Goal: Task Accomplishment & Management: Manage account settings

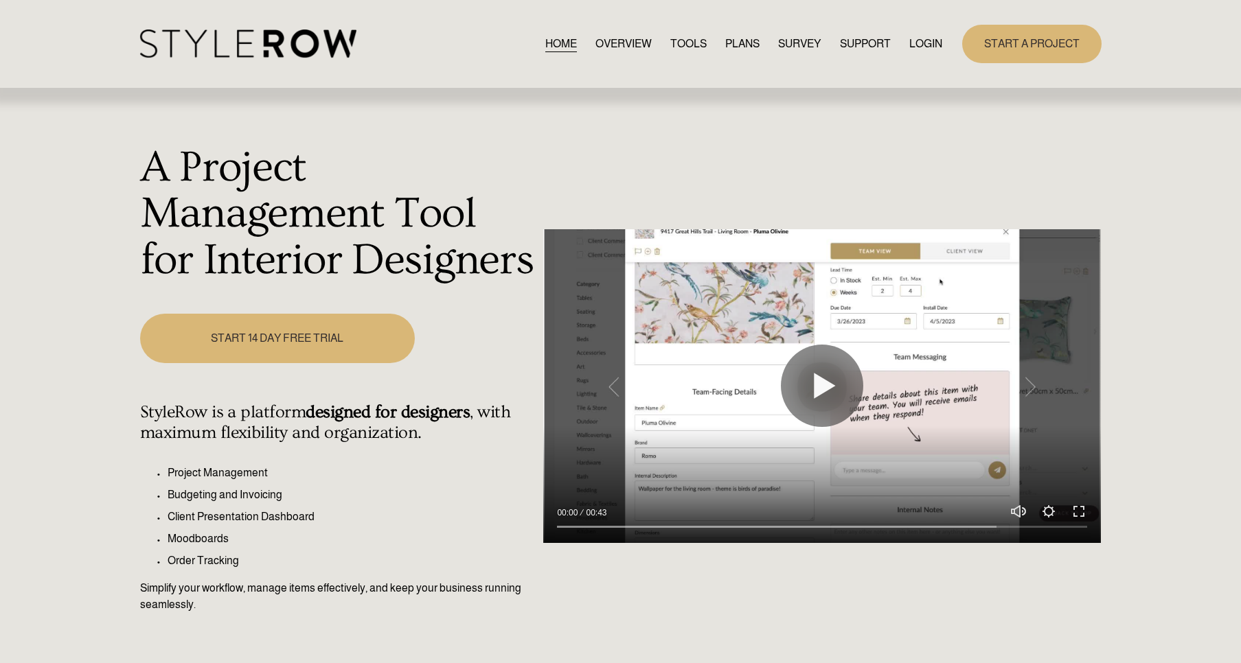
click at [920, 44] on link "LOGIN" at bounding box center [925, 43] width 33 height 19
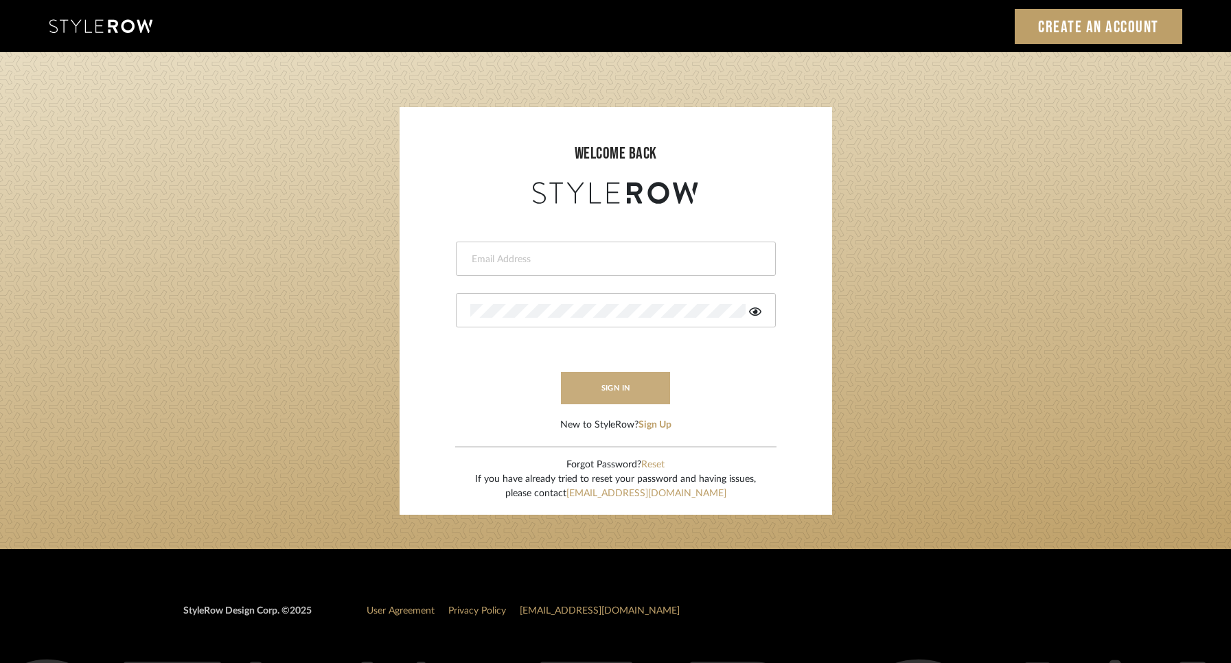
type input "ann@annkottlerhome.com"
click at [638, 391] on button "sign in" at bounding box center [616, 388] width 110 height 32
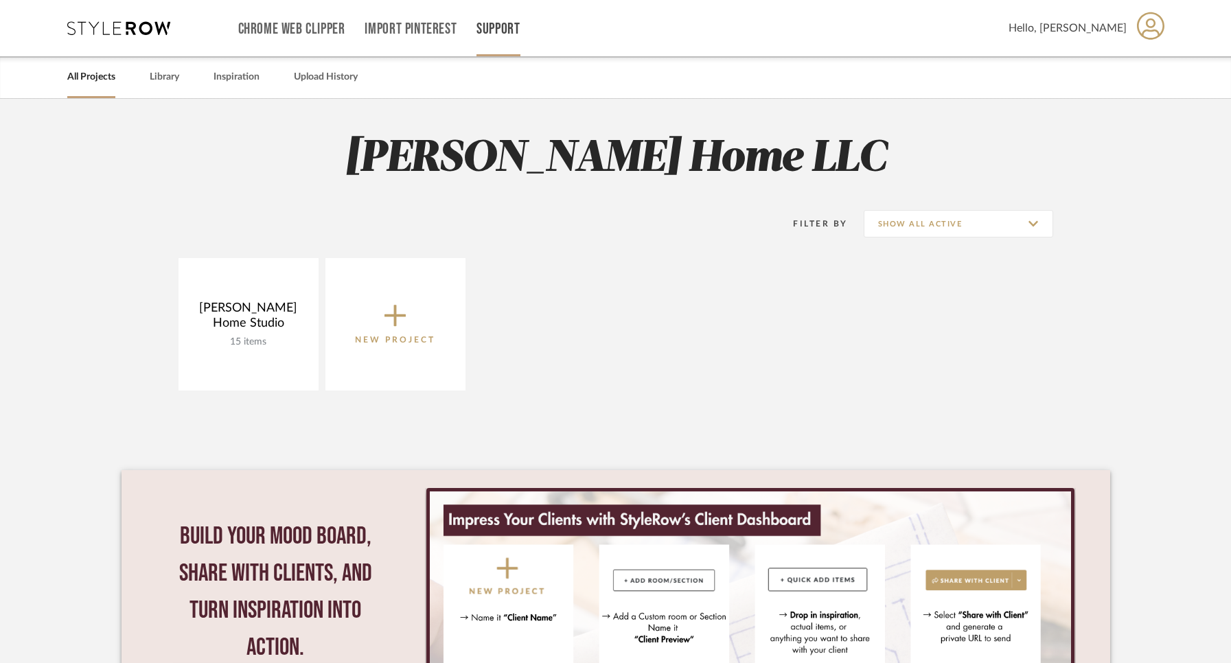
click at [496, 23] on link "Support" at bounding box center [497, 29] width 43 height 12
click at [502, 152] on span "Contact Us" at bounding box center [528, 156] width 79 height 12
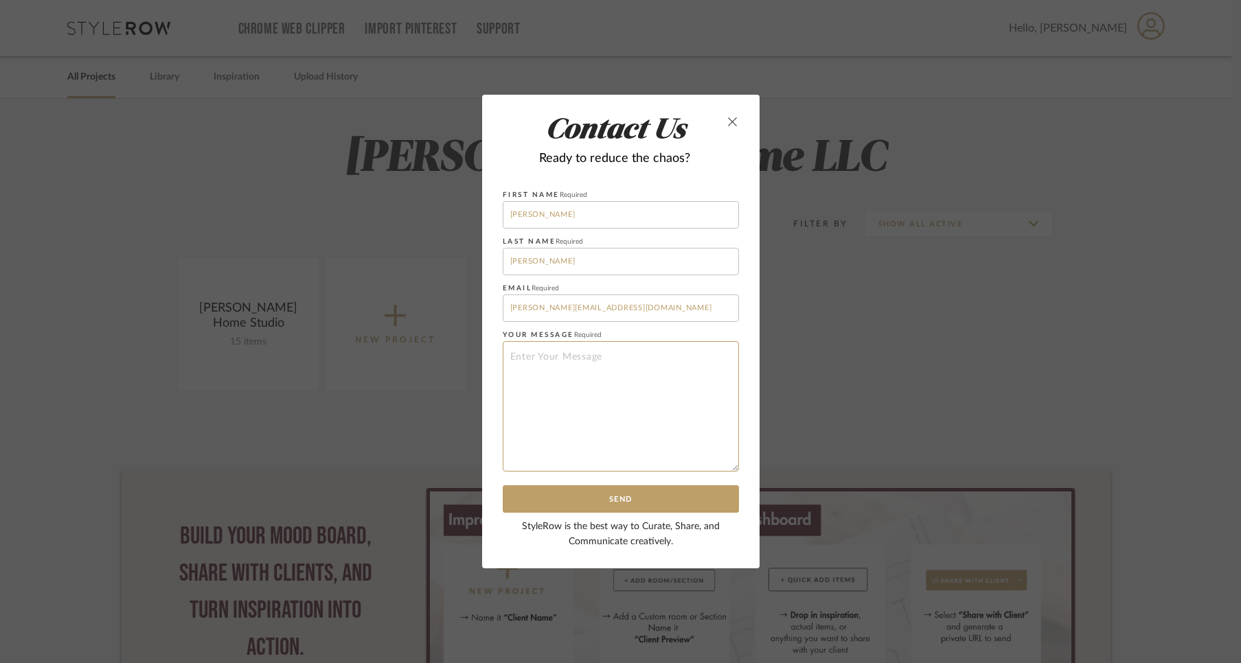
click at [541, 354] on textarea at bounding box center [621, 406] width 236 height 130
type textarea "How do I look at archived projects? Much appreciated!!!"
click at [604, 496] on button "Send" at bounding box center [621, 499] width 236 height 28
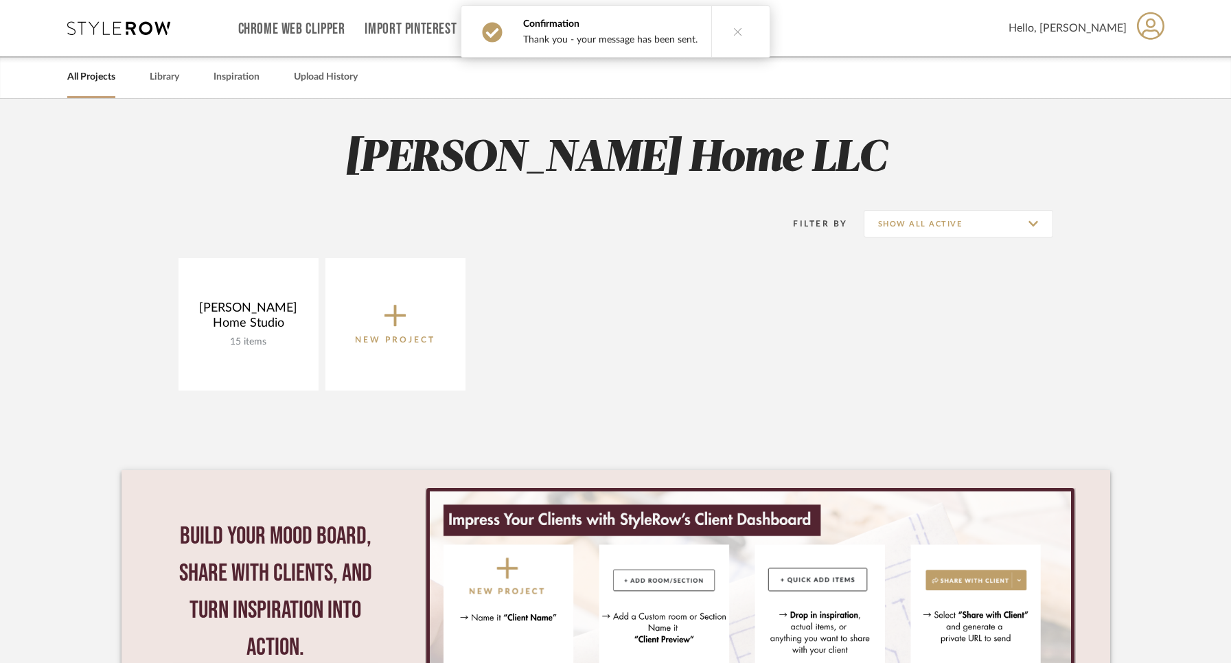
click at [98, 76] on link "All Projects" at bounding box center [91, 77] width 48 height 19
click at [303, 23] on link "Chrome Web Clipper" at bounding box center [291, 29] width 107 height 12
click at [98, 81] on link "All Projects" at bounding box center [91, 77] width 48 height 19
click at [1000, 222] on input "Show All Active" at bounding box center [958, 223] width 189 height 27
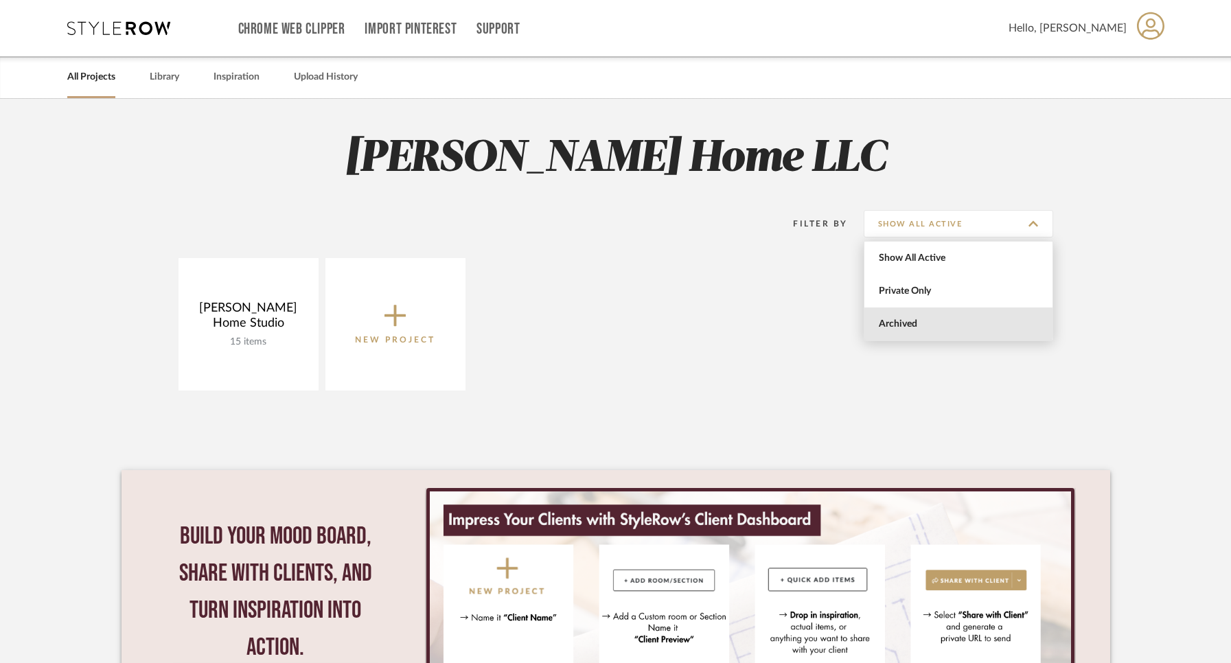
click at [954, 321] on span "Archived" at bounding box center [960, 325] width 163 height 12
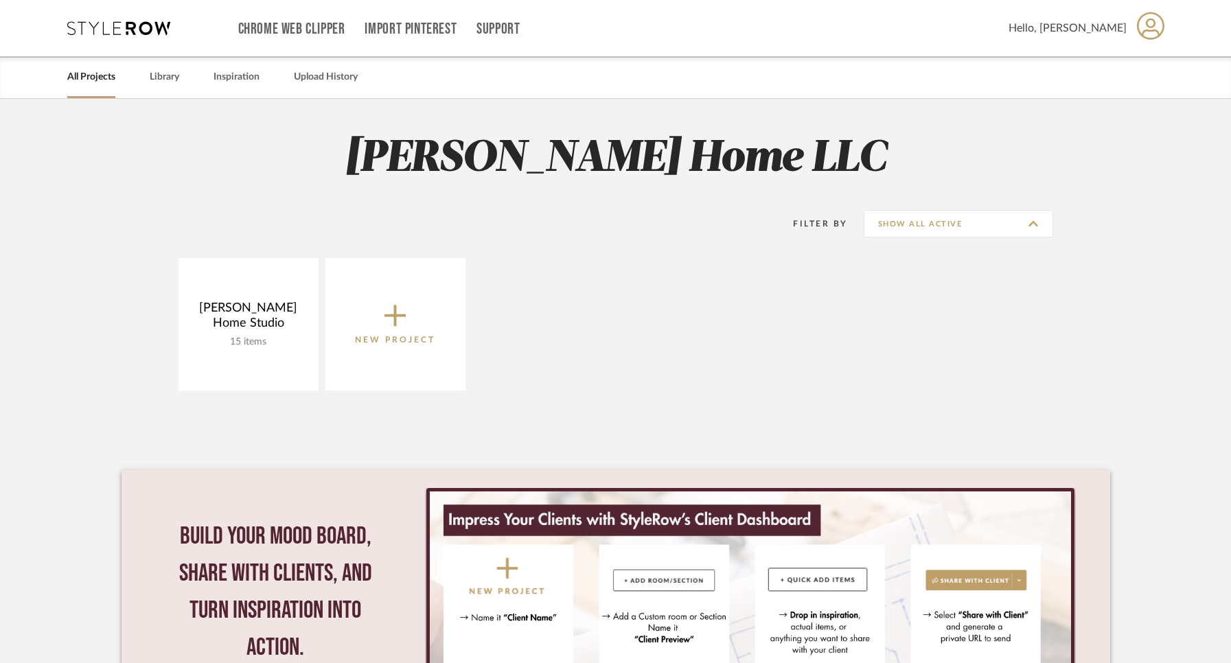
type input "Archived"
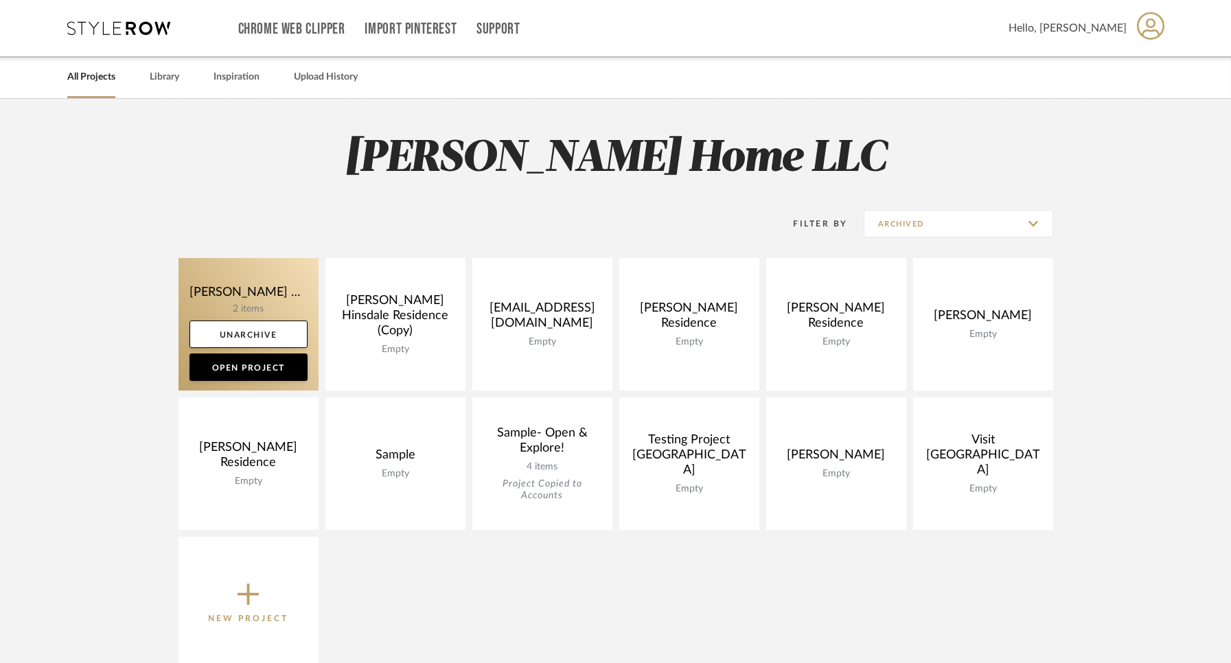
click at [277, 303] on link at bounding box center [249, 324] width 140 height 133
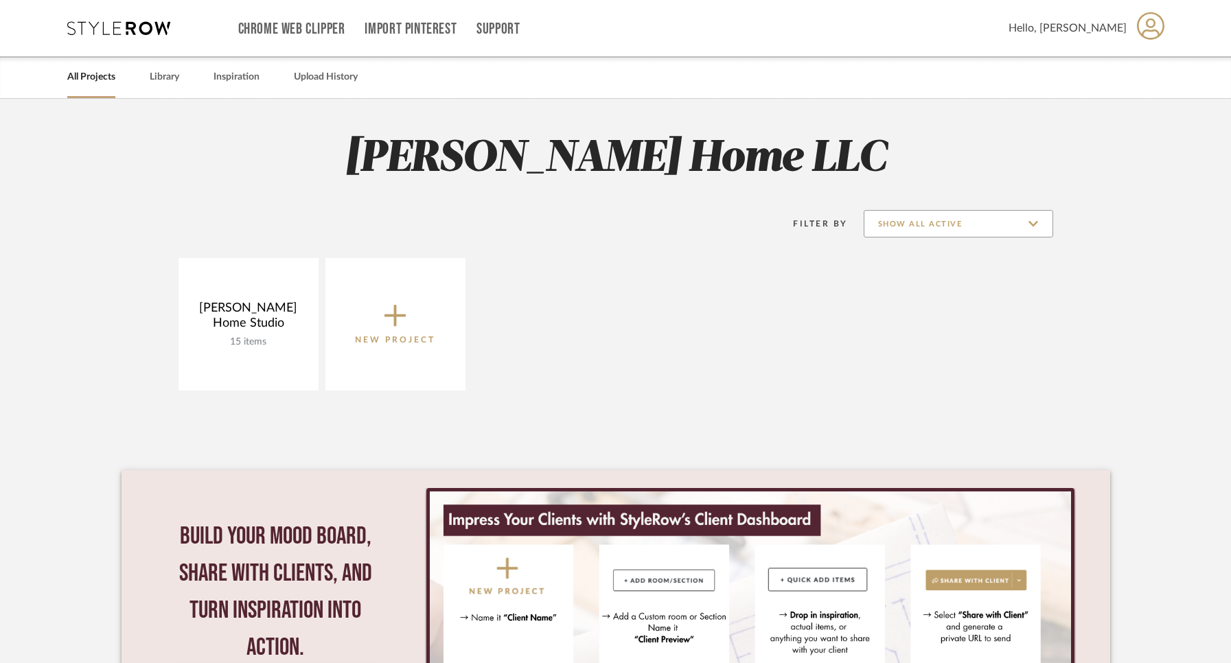
click at [978, 220] on input "Show All Active" at bounding box center [958, 223] width 189 height 27
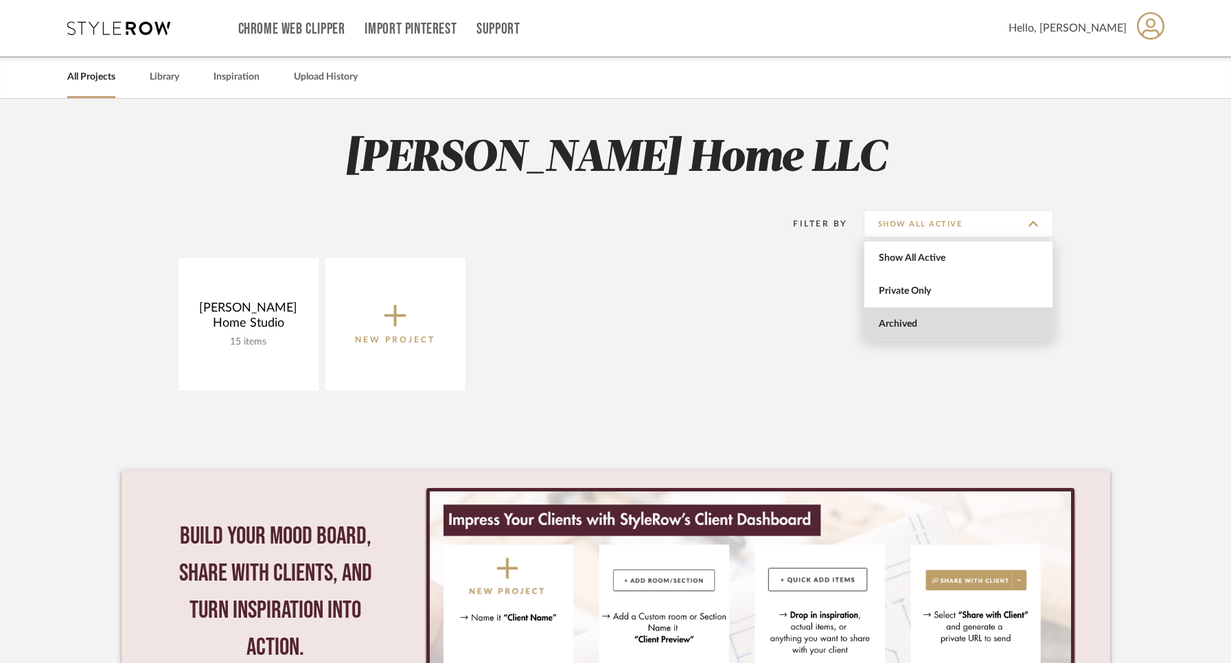
click at [939, 325] on span "Archived" at bounding box center [960, 325] width 163 height 12
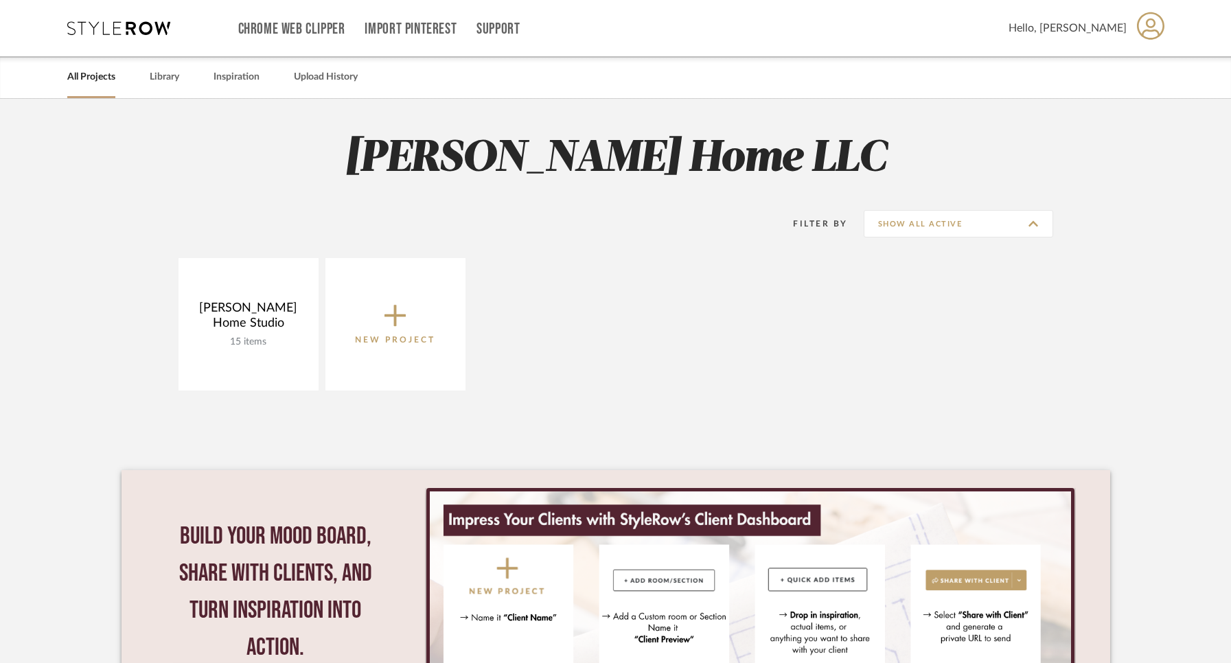
type input "Archived"
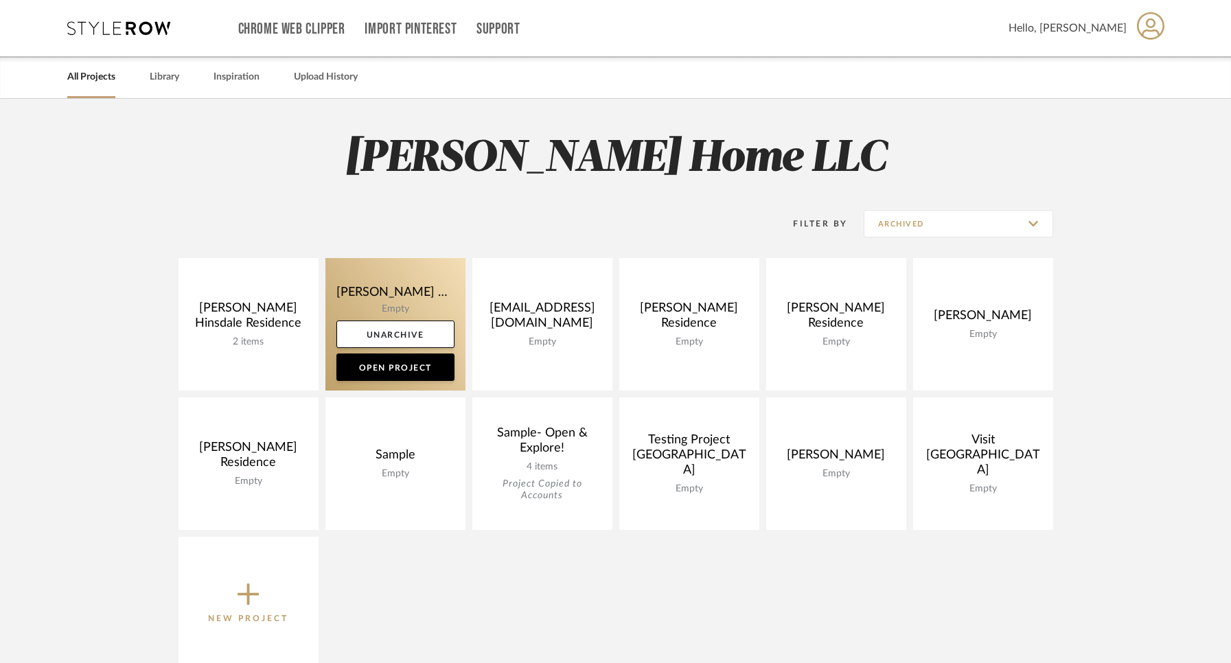
click at [387, 307] on link at bounding box center [395, 324] width 140 height 133
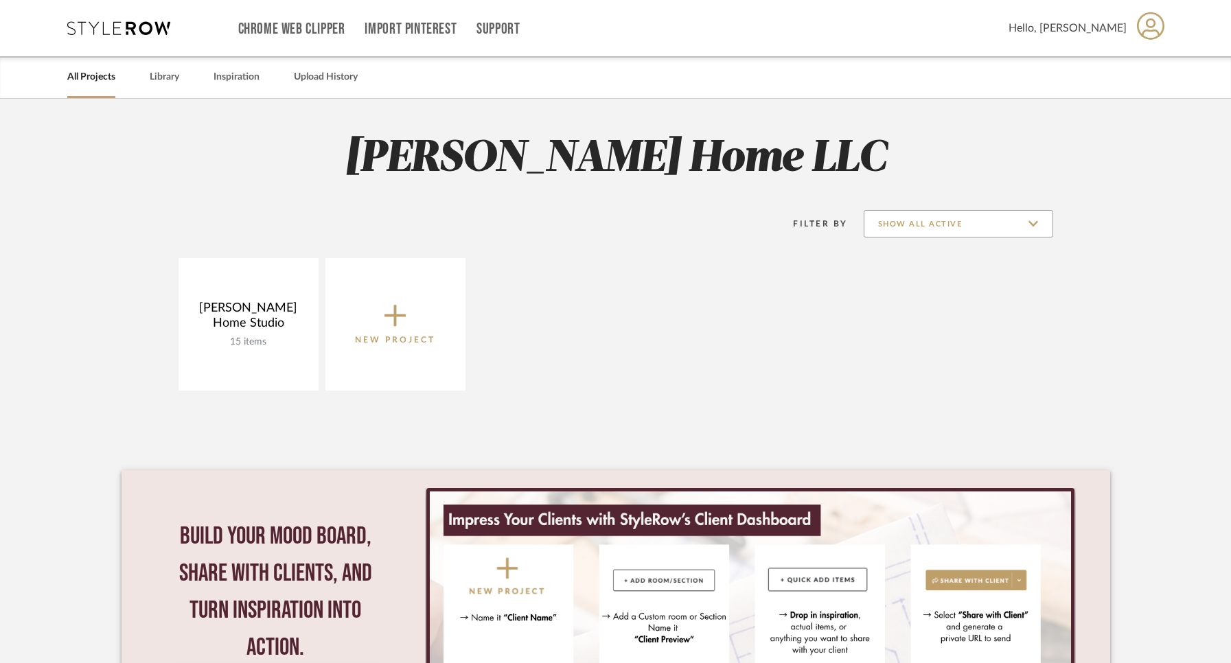
drag, startPoint x: 938, startPoint y: 225, endPoint x: 930, endPoint y: 223, distance: 8.5
click at [935, 225] on input "Show All Active" at bounding box center [958, 223] width 189 height 27
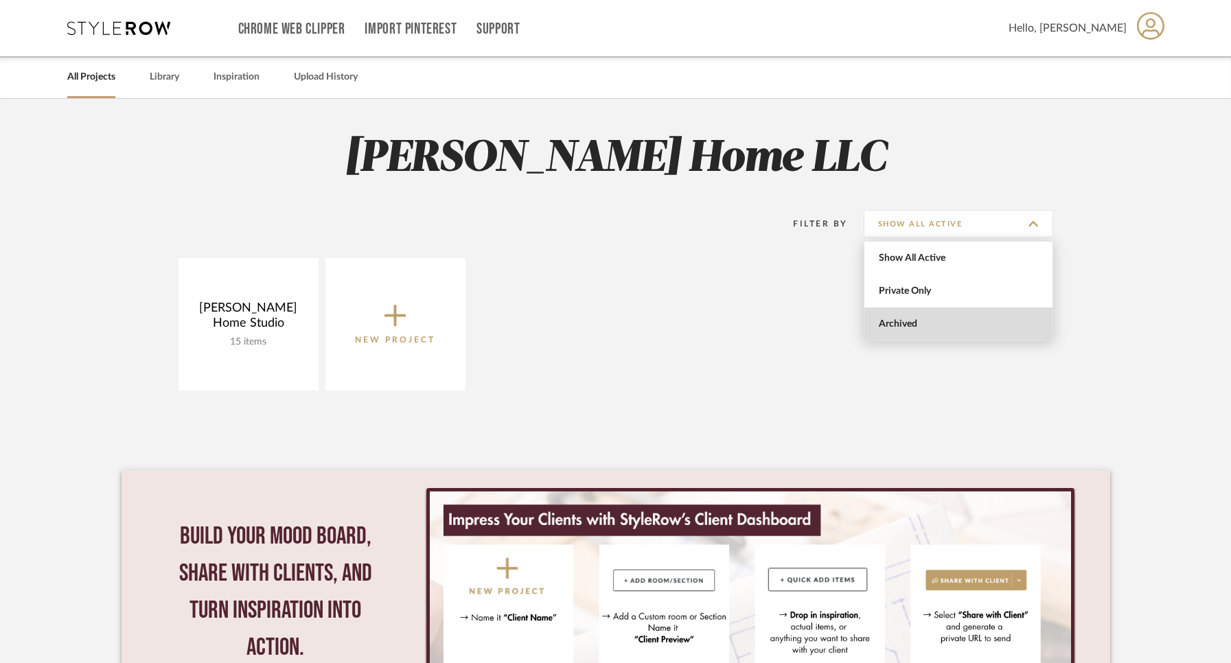
click at [924, 319] on span "Archived" at bounding box center [960, 325] width 163 height 12
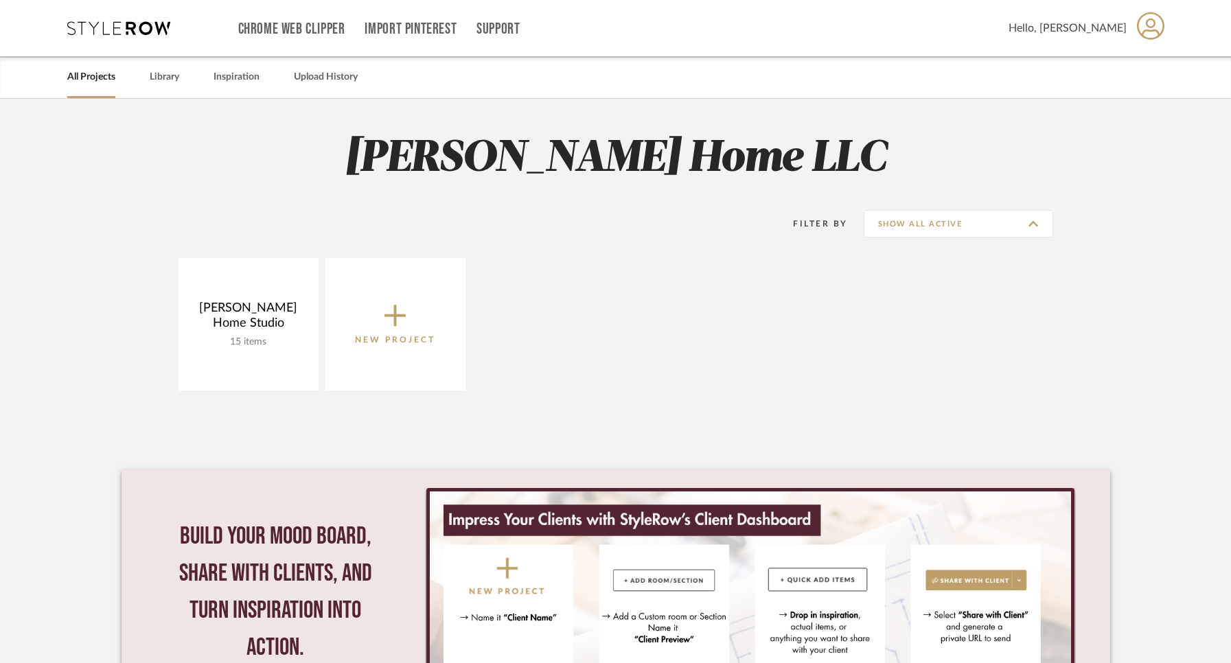
type input "Archived"
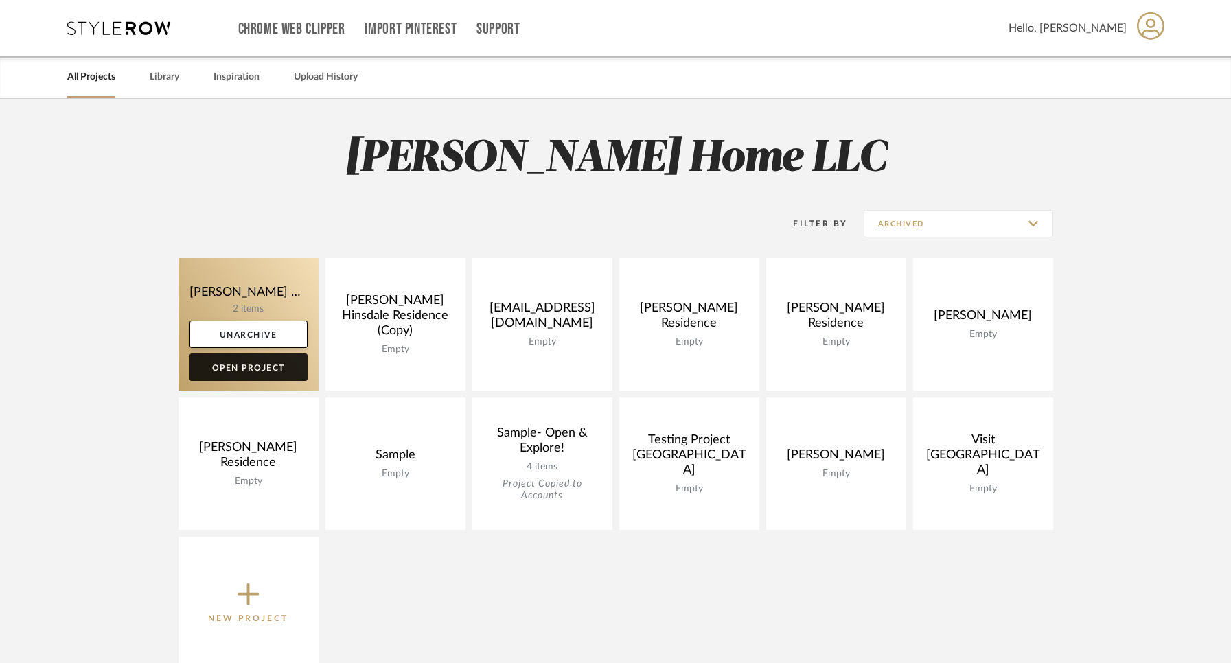
click at [254, 365] on link "Open Project" at bounding box center [248, 367] width 118 height 27
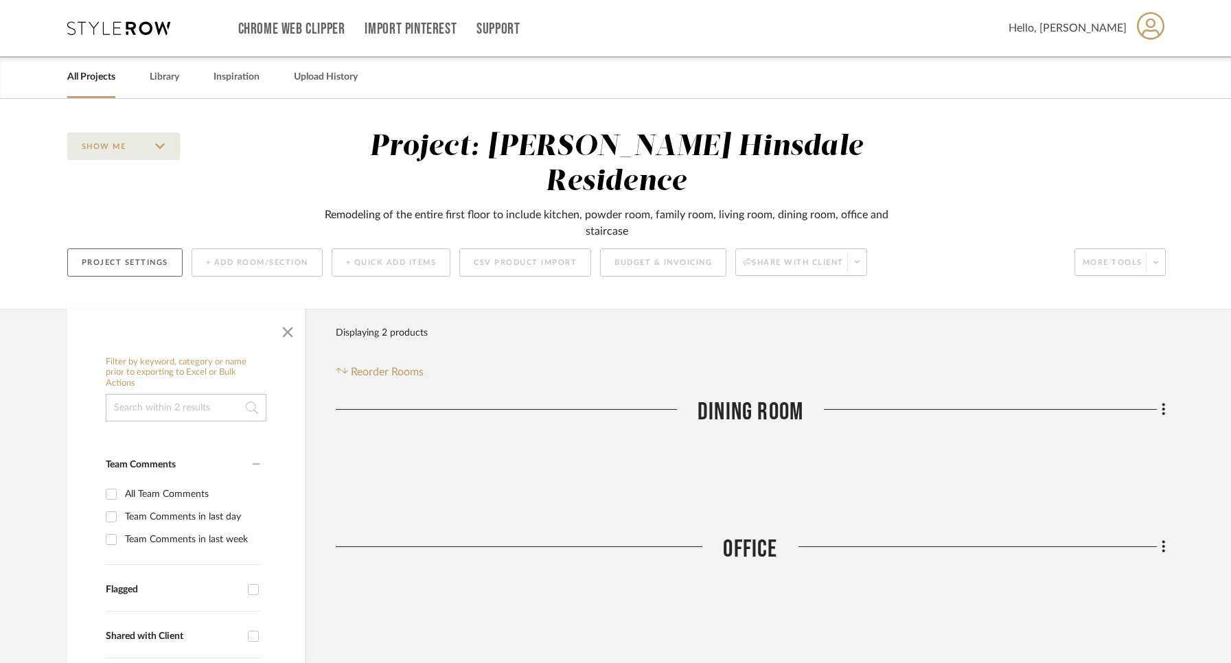
click at [130, 249] on button "Project Settings" at bounding box center [124, 263] width 115 height 28
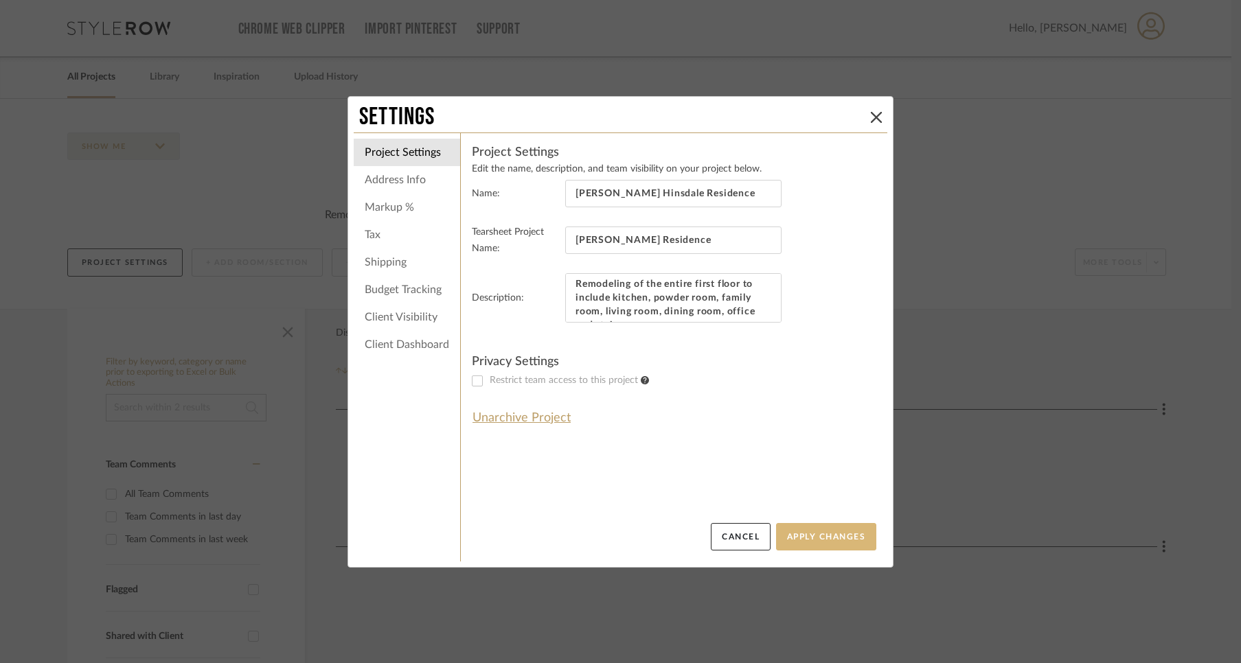
click at [811, 540] on button "Apply Changes" at bounding box center [826, 536] width 100 height 27
click at [872, 116] on icon at bounding box center [876, 117] width 11 height 11
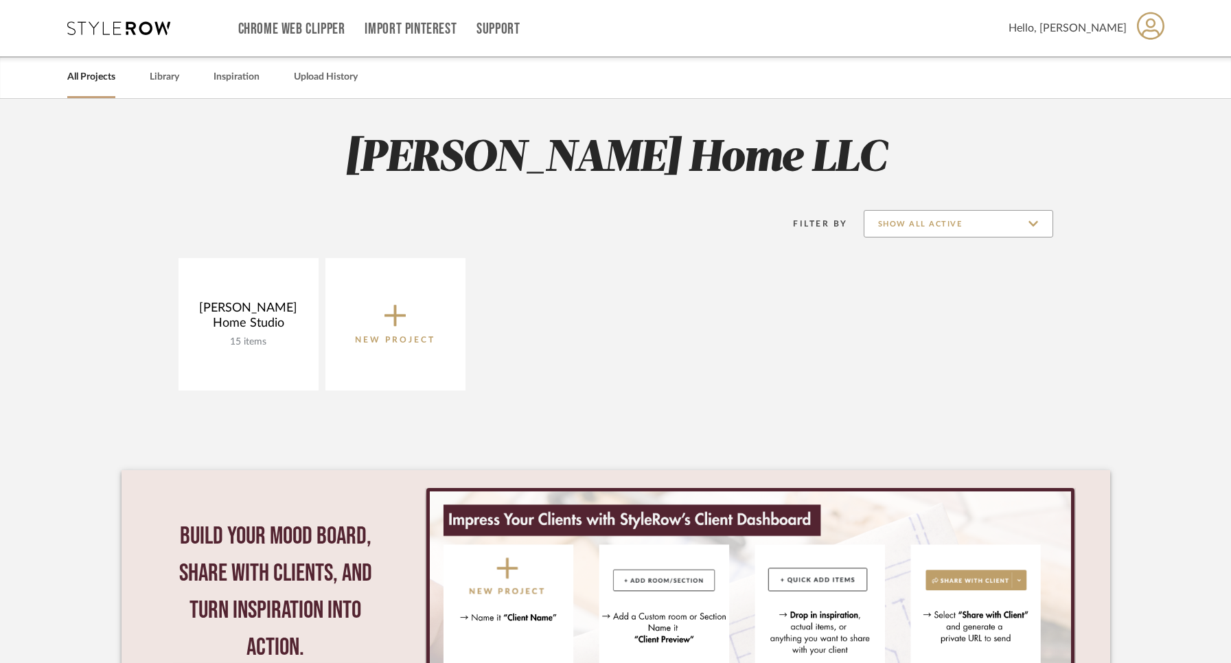
click at [978, 225] on input "Show All Active" at bounding box center [958, 223] width 189 height 27
click at [958, 326] on span "Archived" at bounding box center [960, 325] width 163 height 12
type input "Archived"
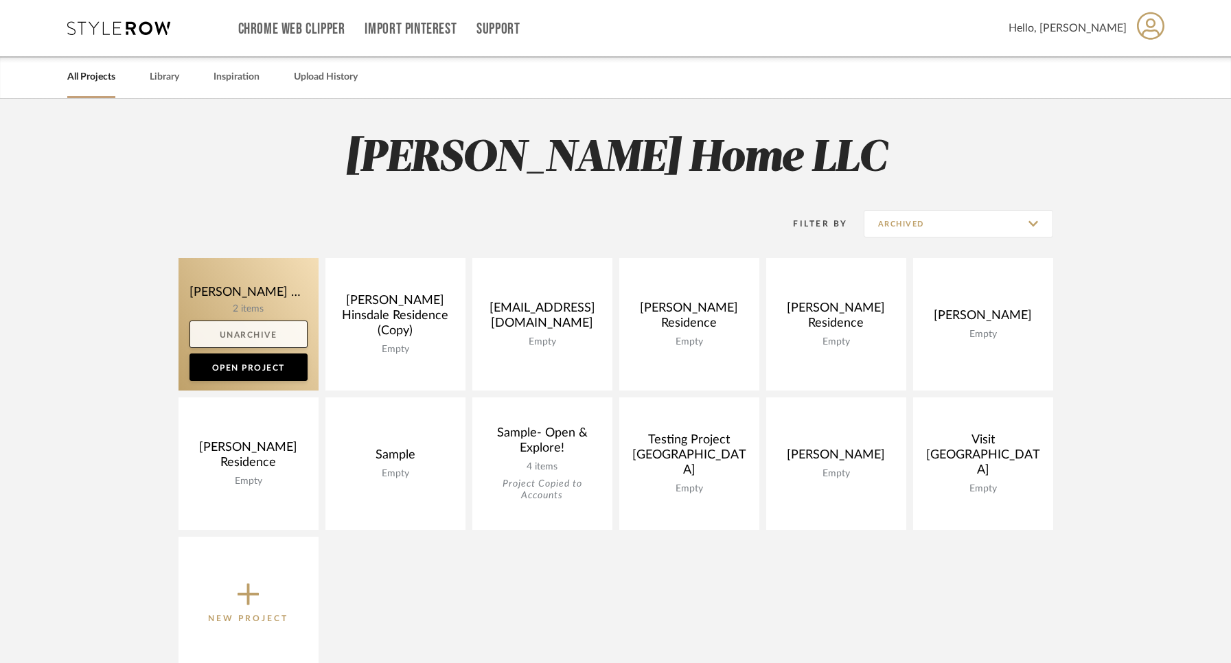
click at [251, 329] on link "Unarchive" at bounding box center [248, 334] width 118 height 27
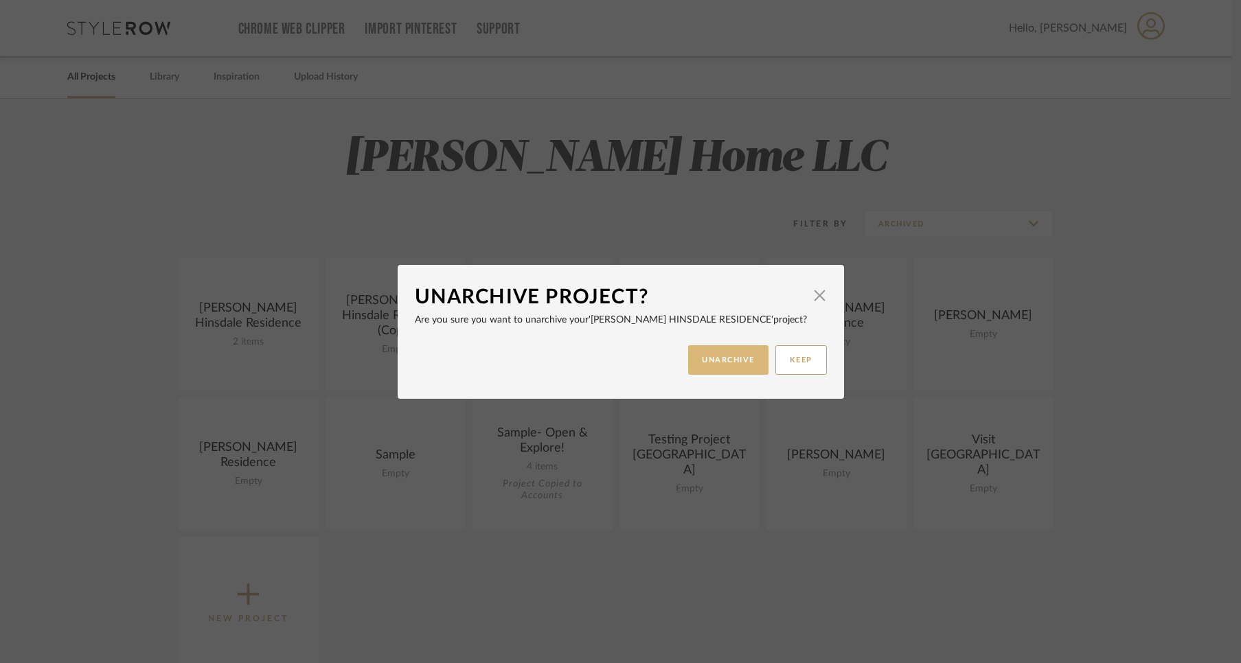
click at [720, 361] on button "UNARCHIVE" at bounding box center [728, 360] width 80 height 30
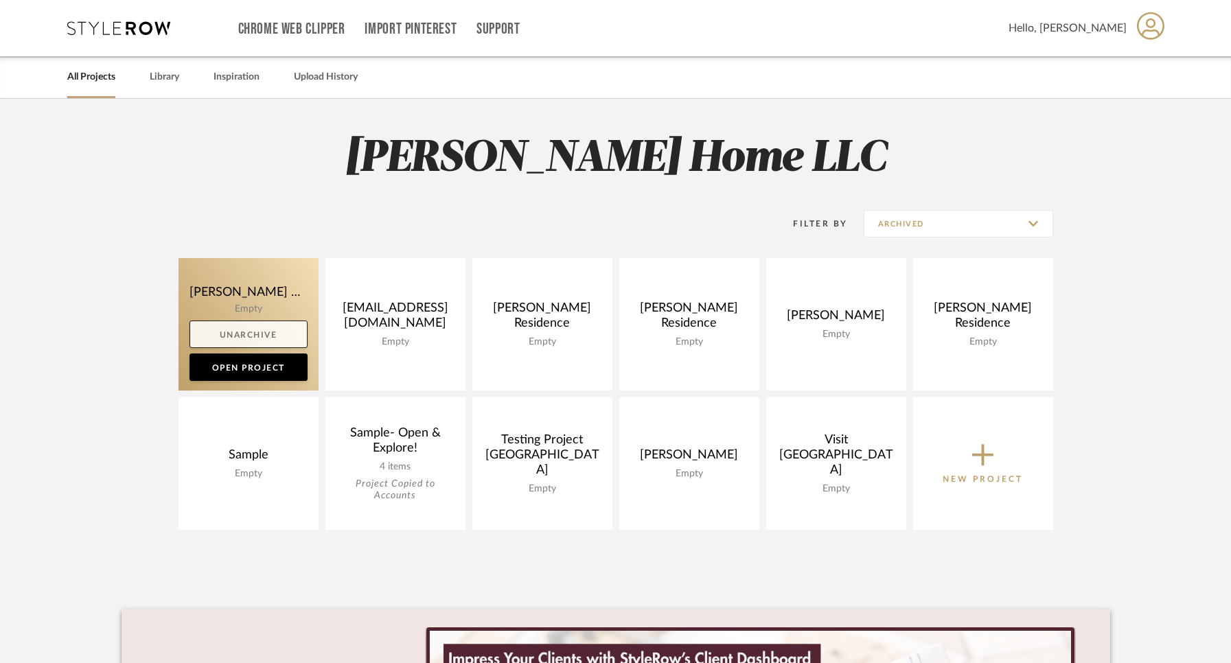
click at [278, 341] on link "Unarchive" at bounding box center [248, 334] width 118 height 27
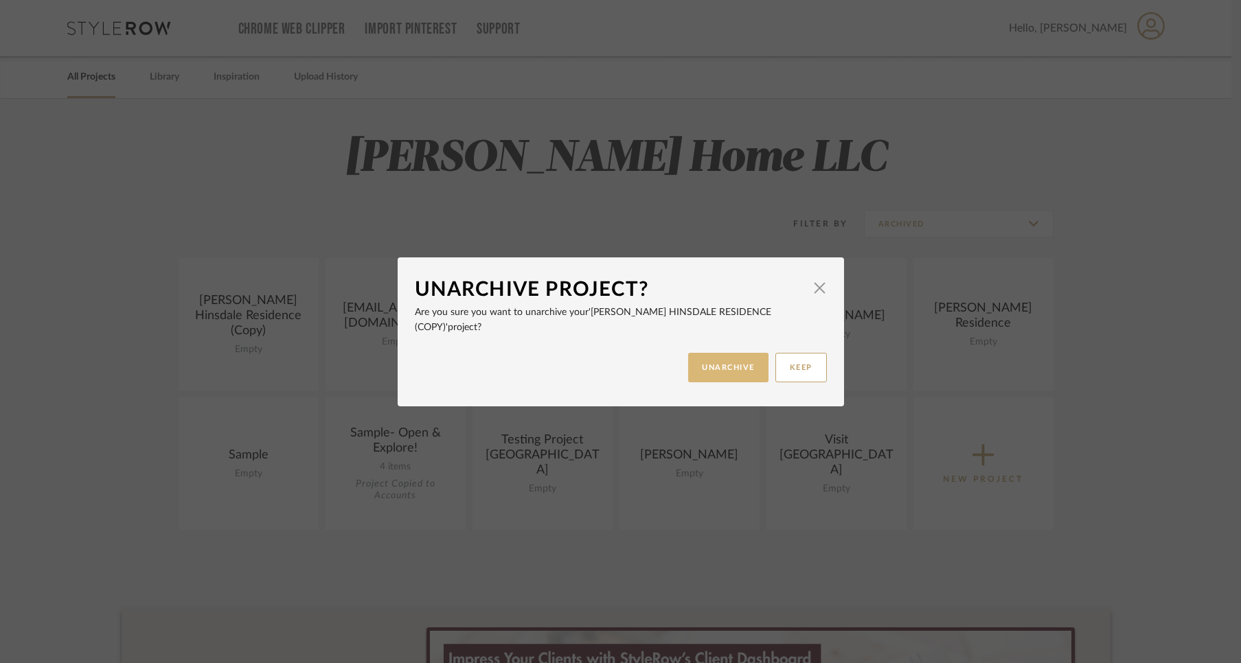
click at [709, 360] on button "UNARCHIVE" at bounding box center [728, 368] width 80 height 30
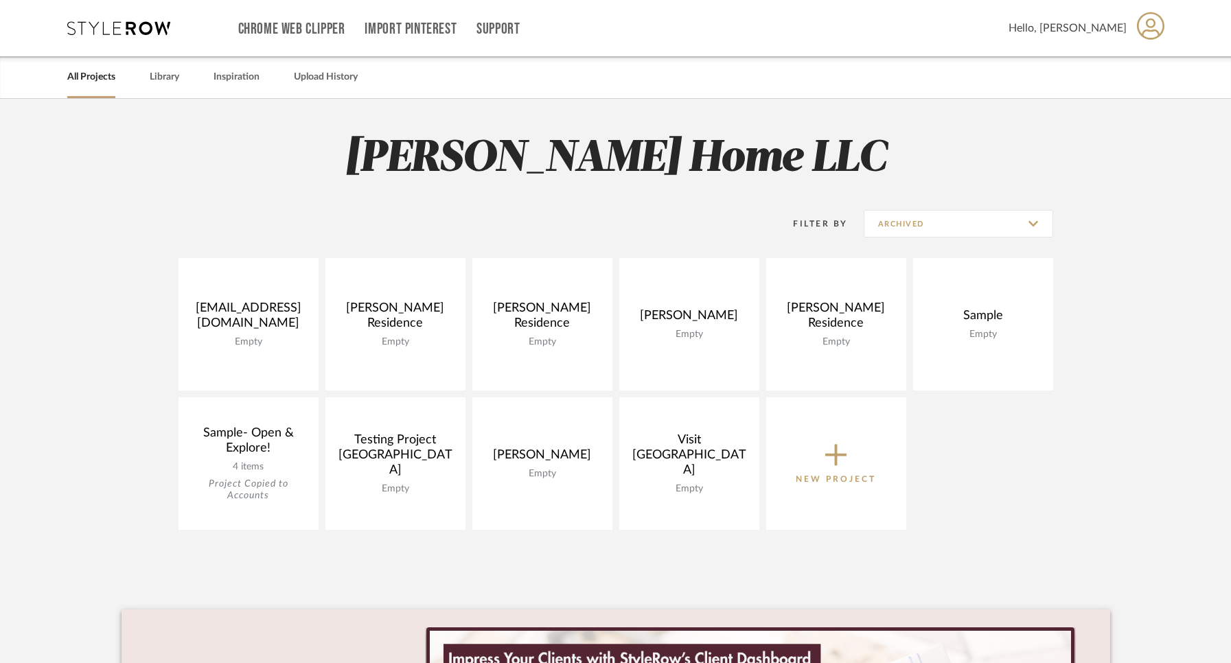
click at [91, 76] on link "All Projects" at bounding box center [91, 77] width 48 height 19
click at [130, 36] on div "Chrome Web Clipper Import Pinterest Support All Projects Library Inspiration Up…" at bounding box center [616, 28] width 1098 height 56
click at [152, 23] on icon at bounding box center [118, 28] width 103 height 14
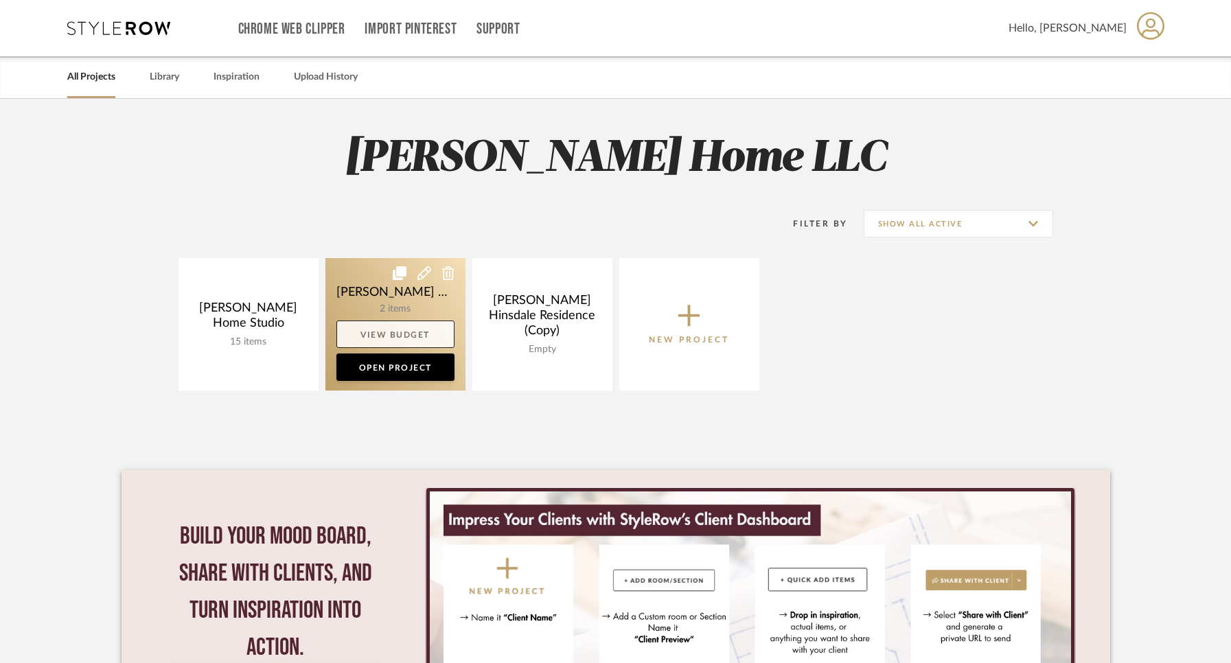
click at [400, 332] on link "View Budget" at bounding box center [395, 334] width 118 height 27
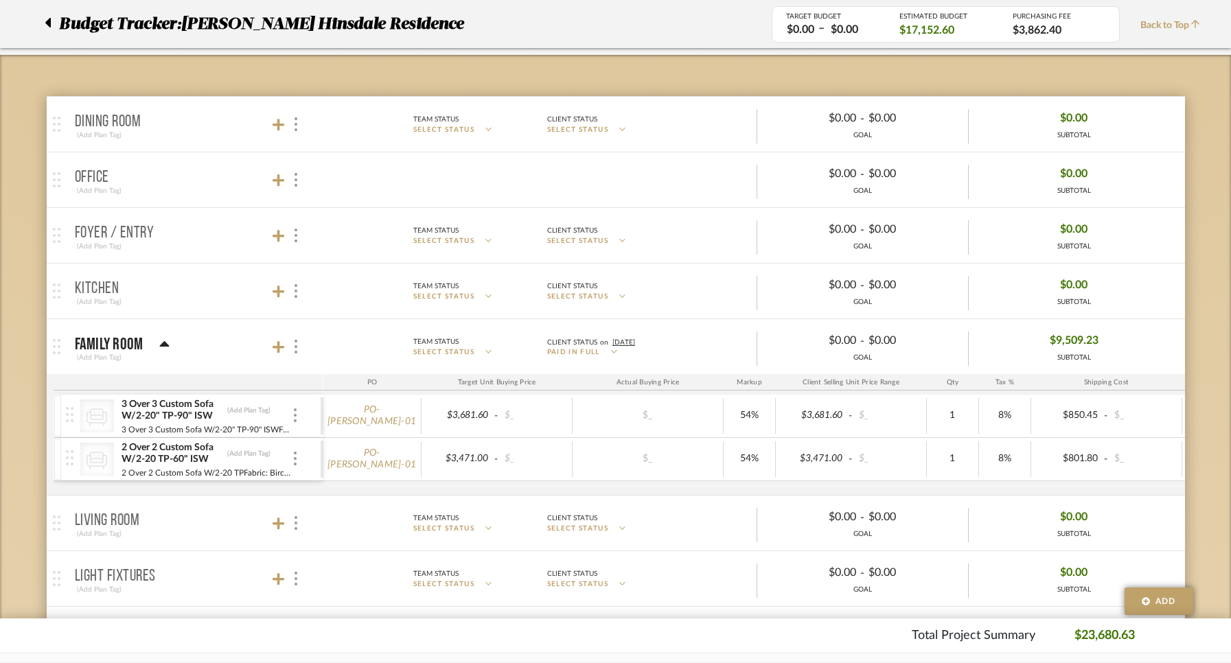
scroll to position [101, 0]
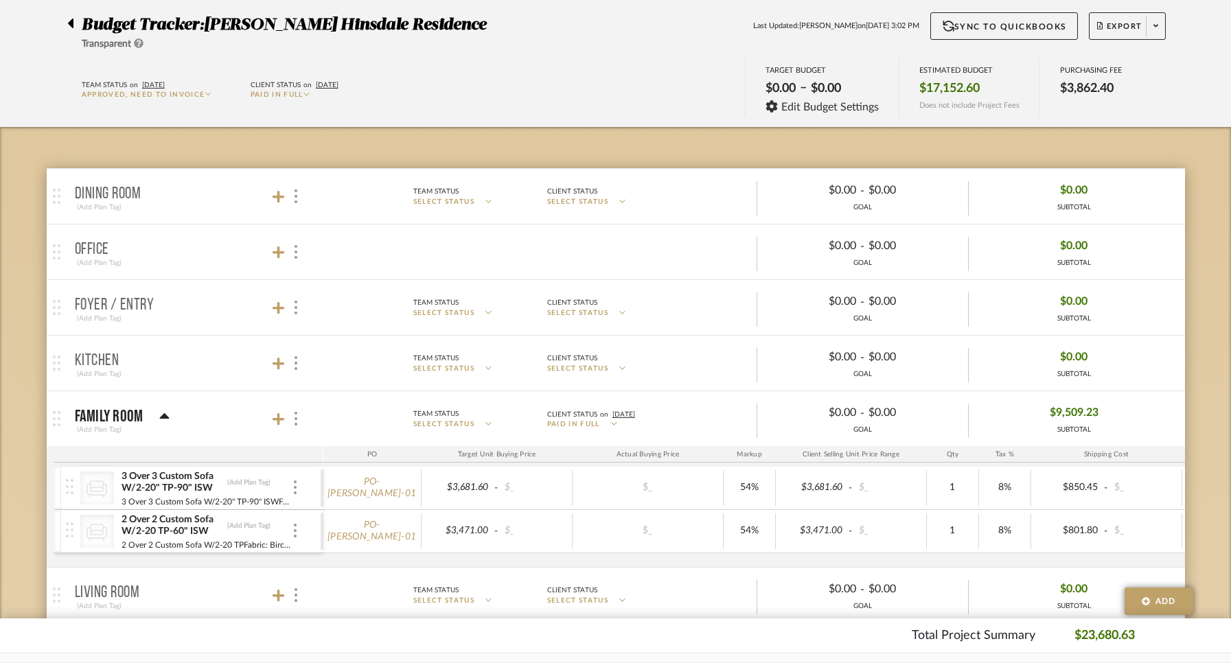
click at [582, 404] on mat-panel-description "Team Status SELECT STATUS Client Status on 9/2/2025 Paid In Full $0.00 - $0.00 …" at bounding box center [747, 419] width 863 height 38
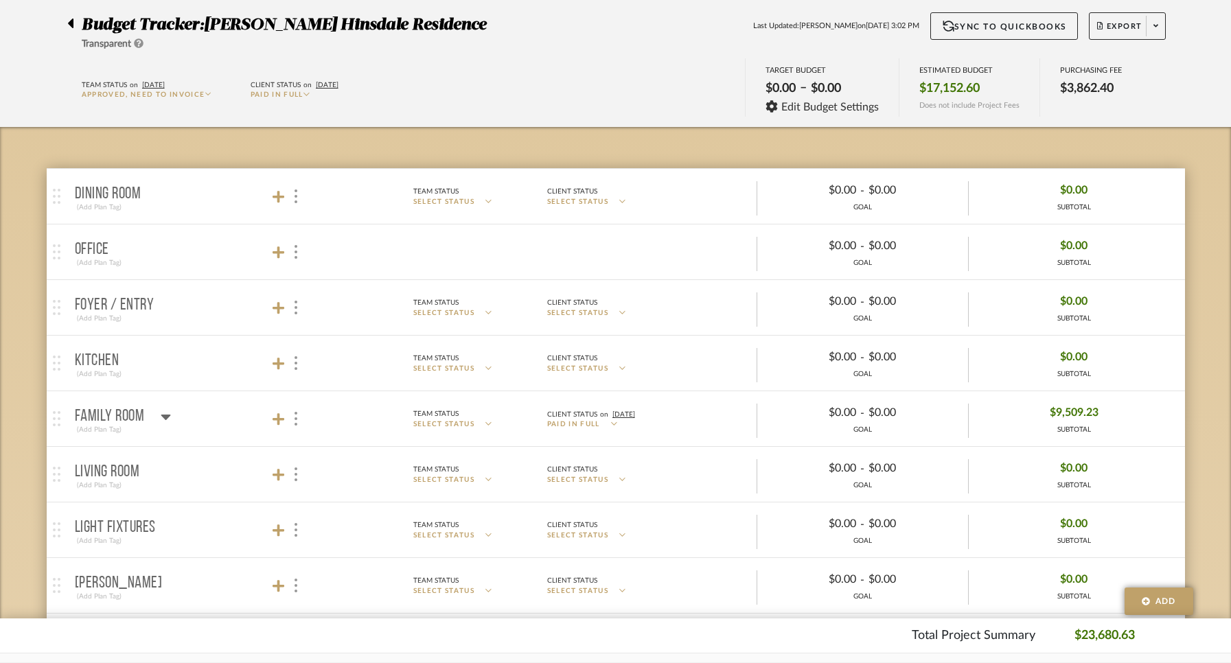
click at [582, 404] on mat-panel-description "Team Status SELECT STATUS Client Status on 9/2/2025 Paid In Full $0.00 - $0.00 …" at bounding box center [747, 419] width 863 height 38
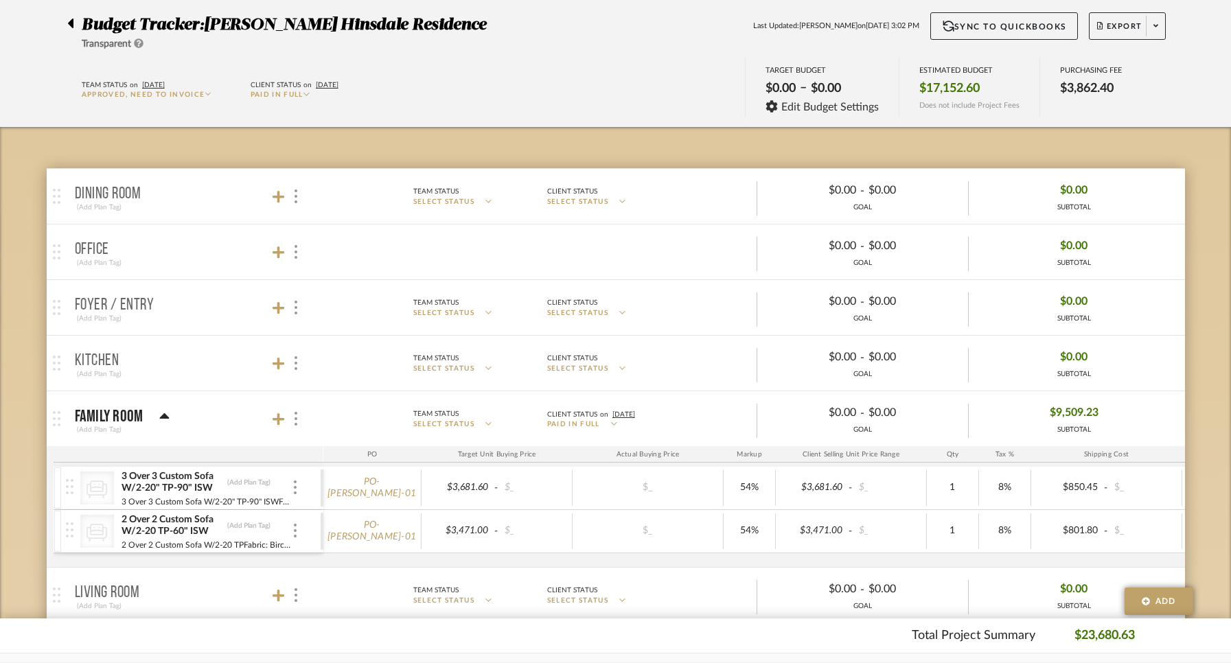
scroll to position [0, 0]
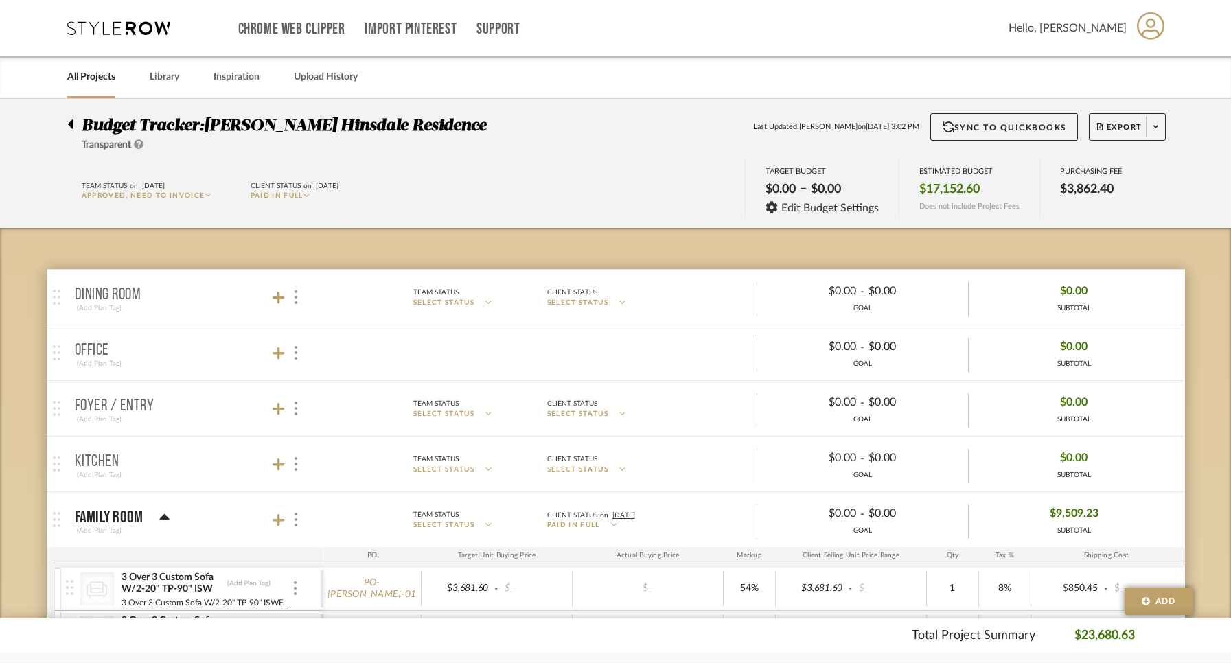
click at [73, 122] on div at bounding box center [74, 121] width 14 height 16
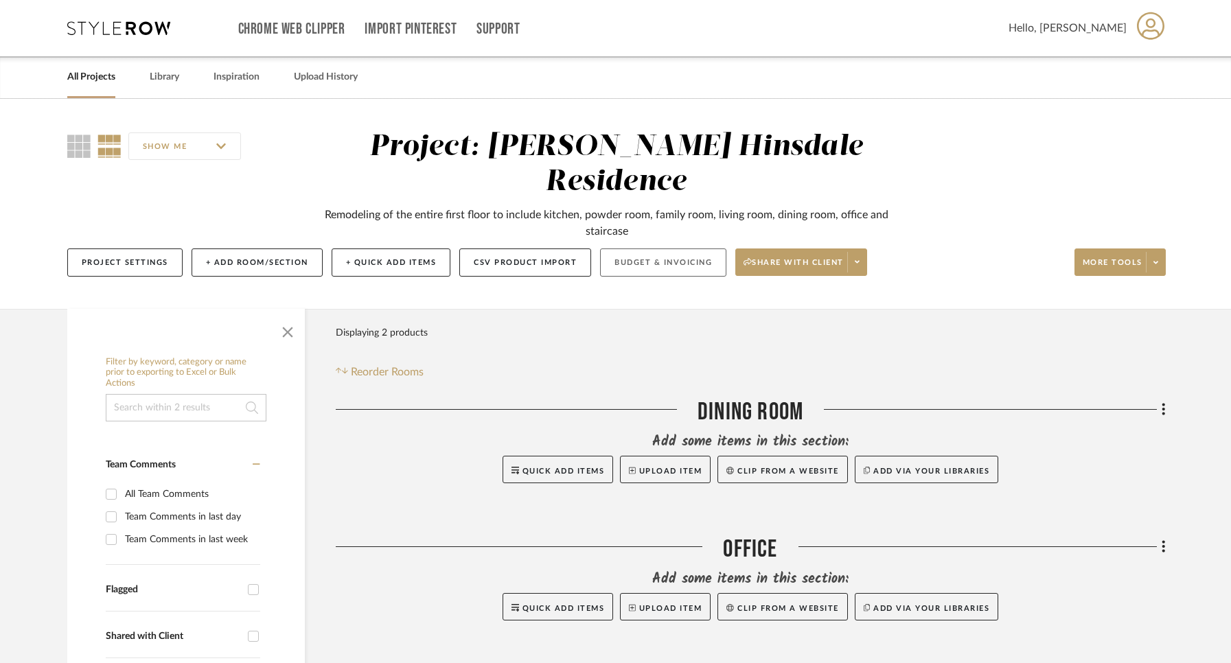
click at [652, 249] on button "Budget & Invoicing" at bounding box center [663, 263] width 126 height 28
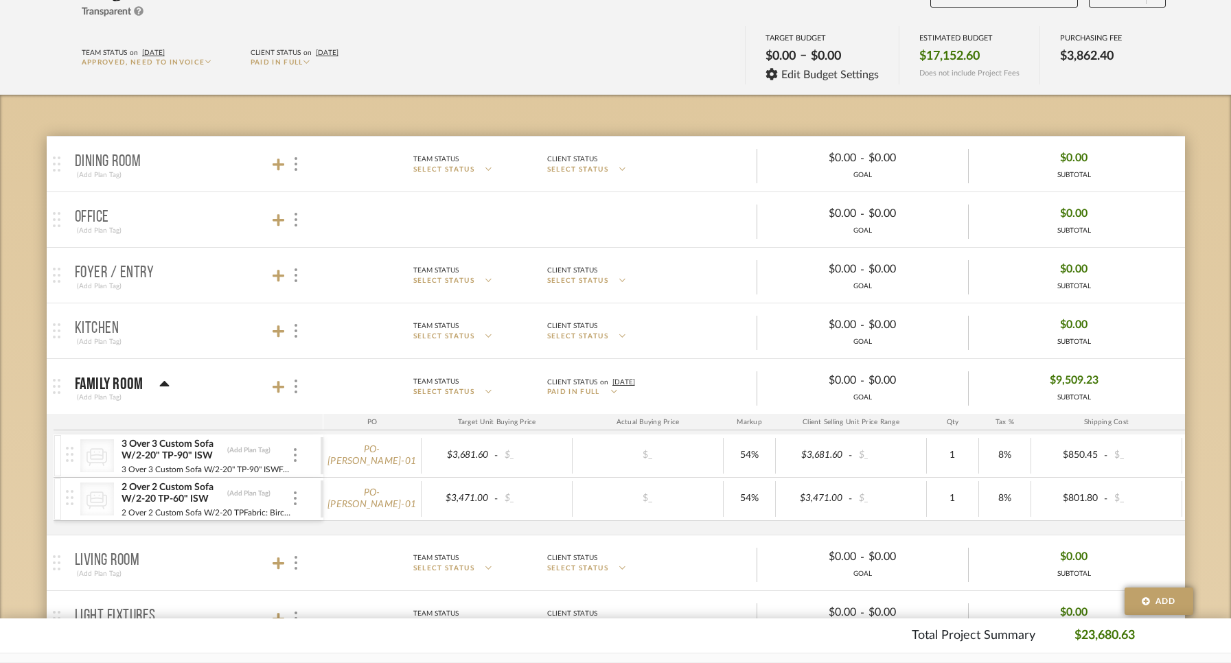
scroll to position [174, 0]
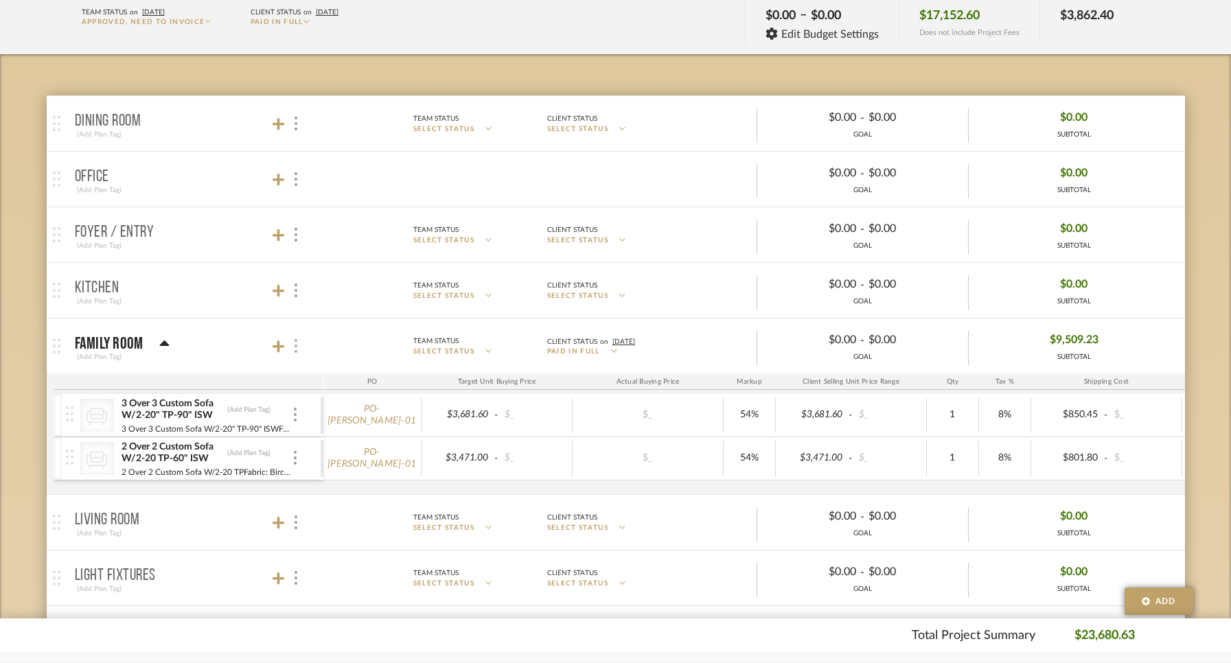
click at [292, 347] on div at bounding box center [295, 346] width 14 height 19
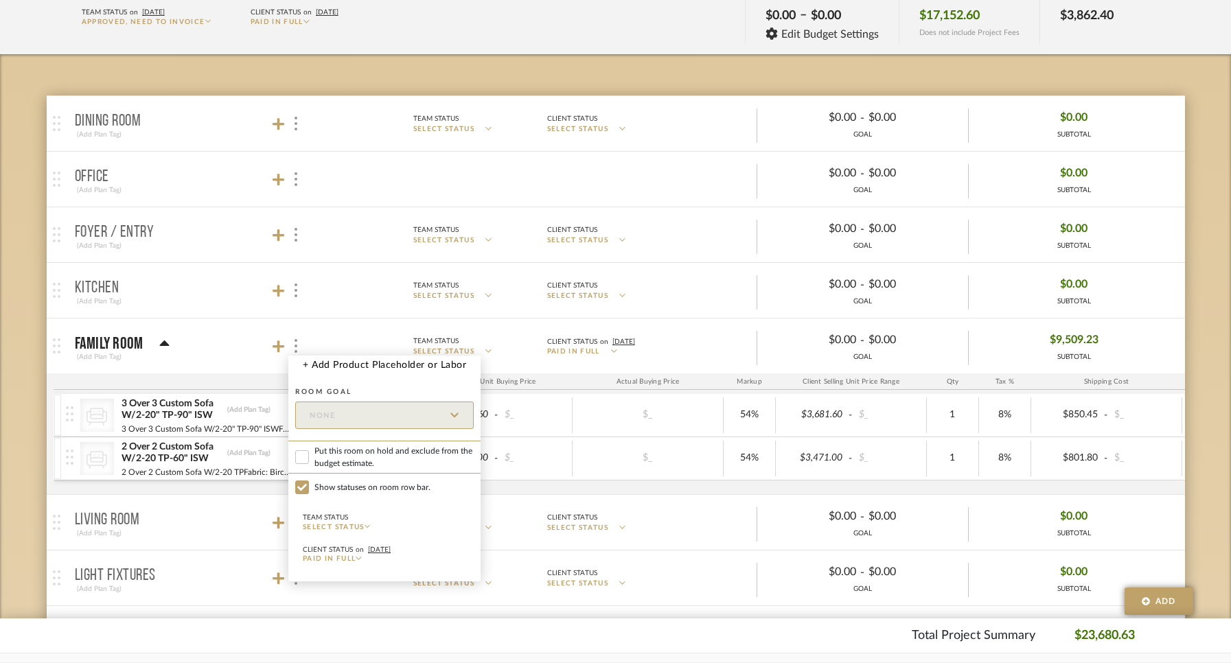
click at [92, 339] on div at bounding box center [615, 331] width 1231 height 663
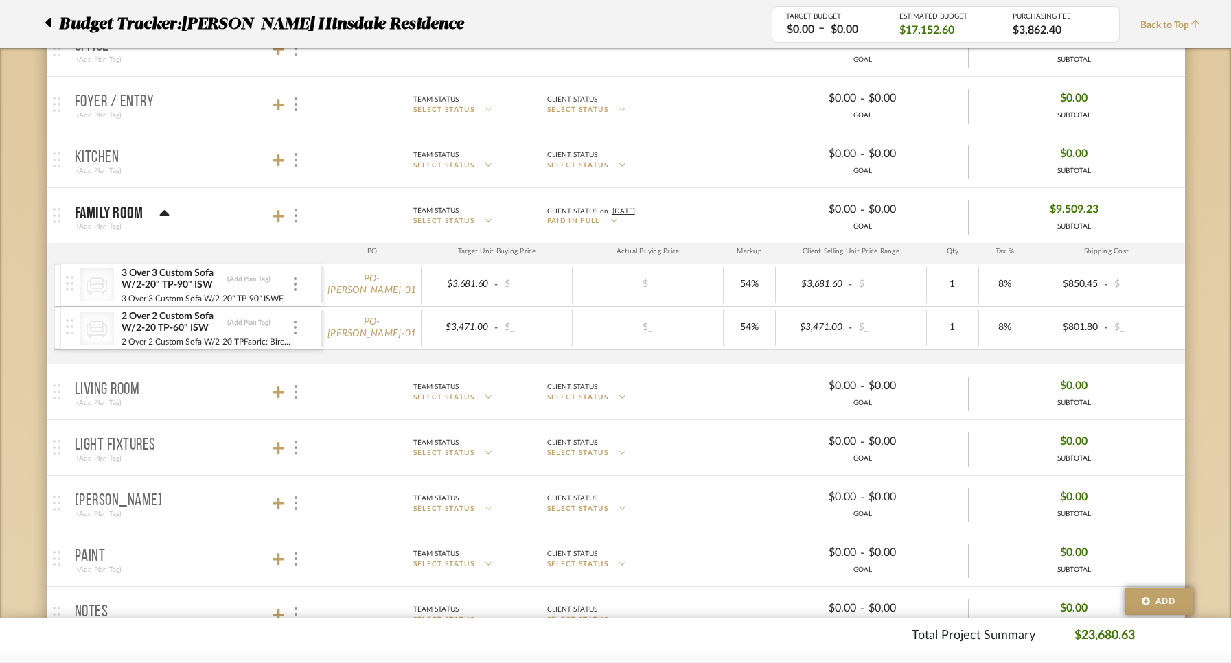
scroll to position [343, 0]
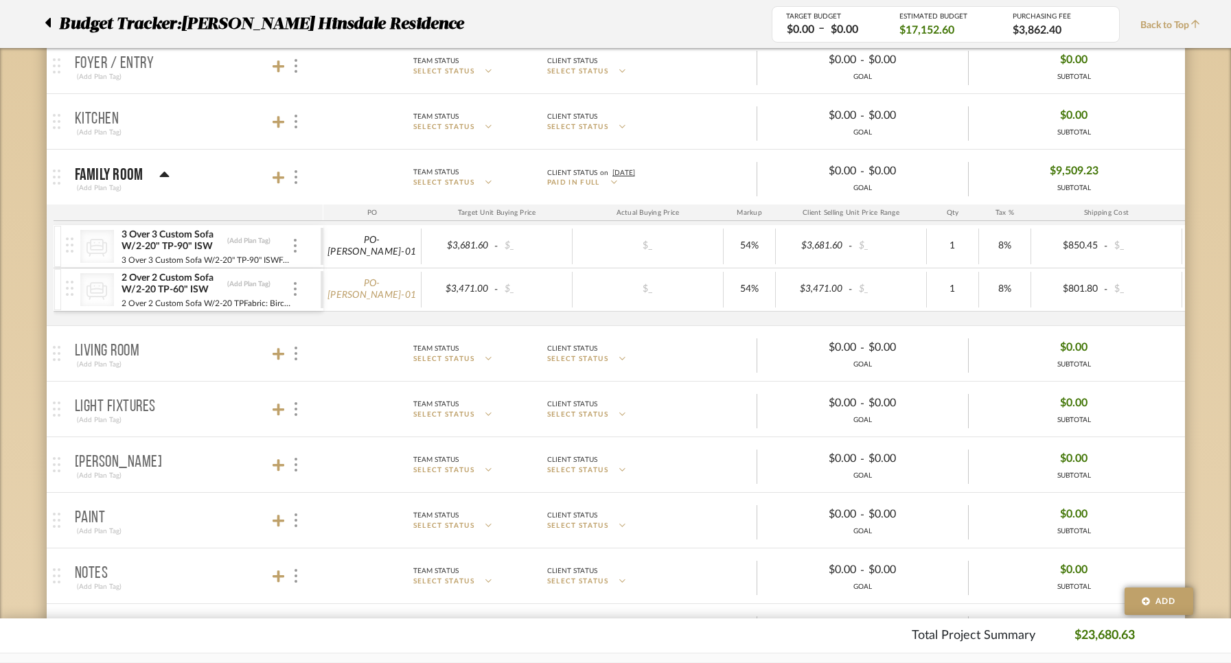
click at [384, 248] on link "PO-CONTEH-01" at bounding box center [371, 246] width 89 height 23
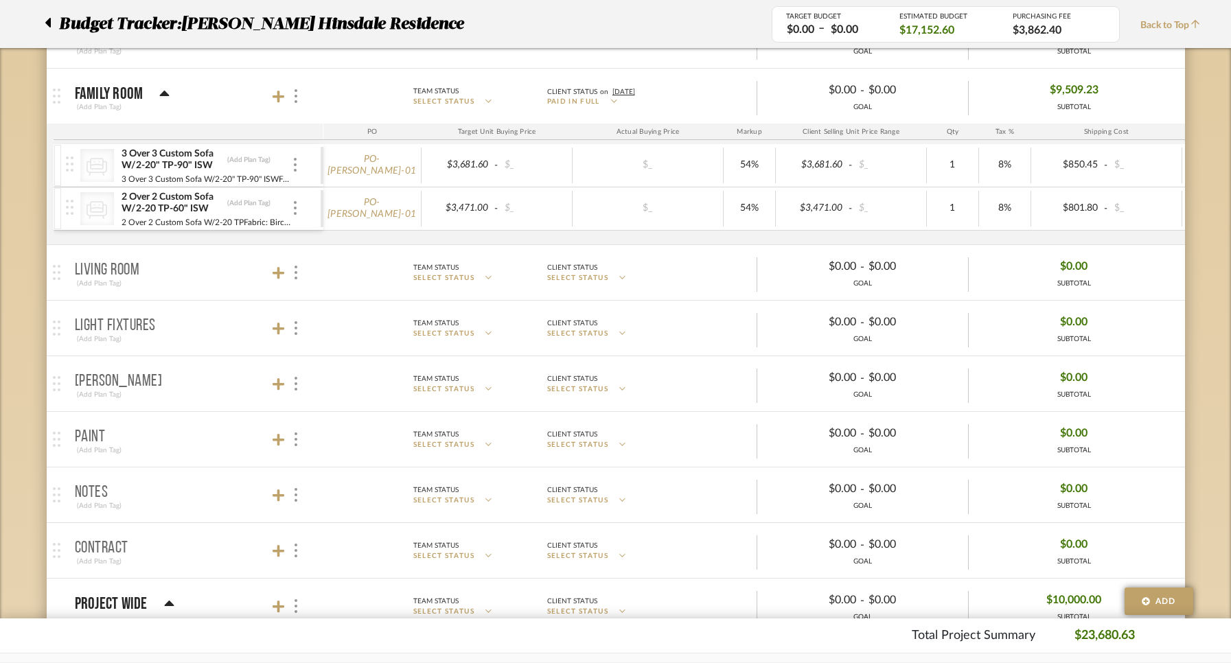
scroll to position [426, 0]
click at [358, 164] on link "PO-CONTEH-01" at bounding box center [371, 163] width 89 height 23
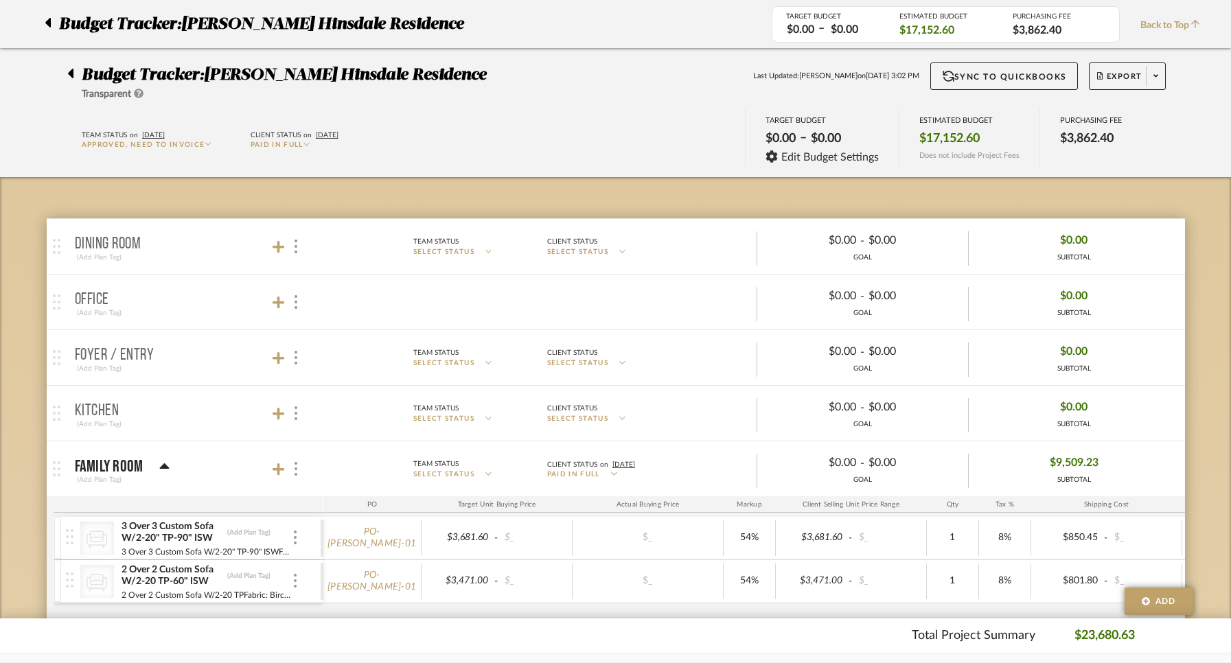
scroll to position [0, 0]
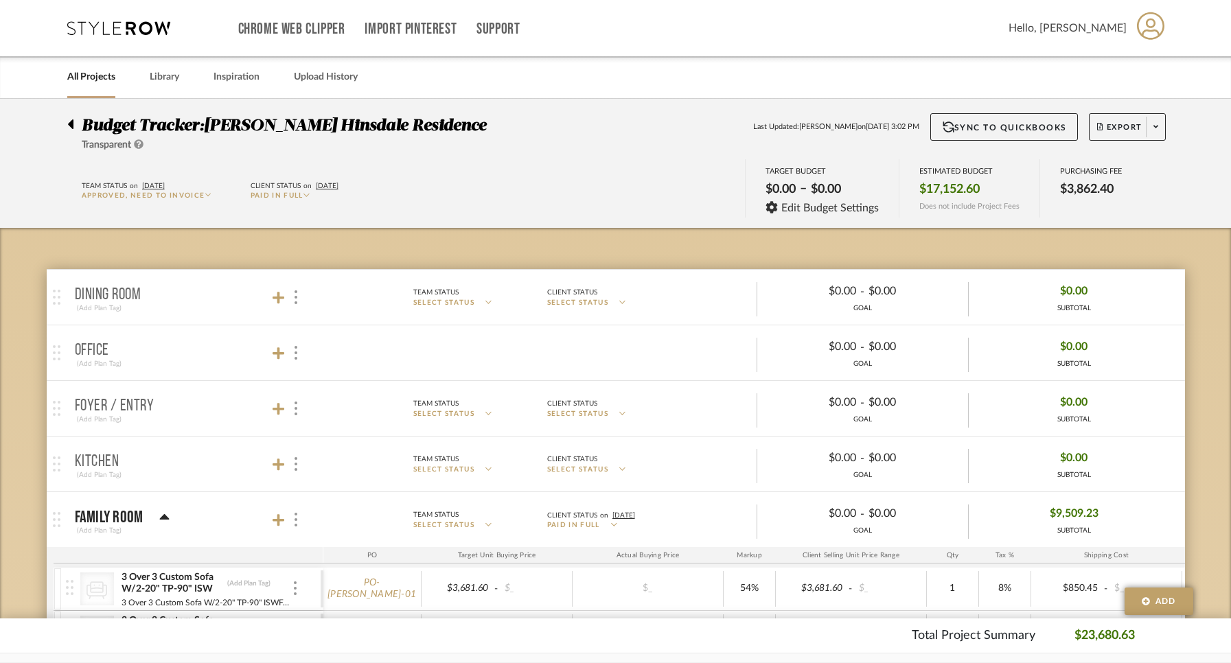
click at [69, 121] on icon at bounding box center [70, 124] width 6 height 16
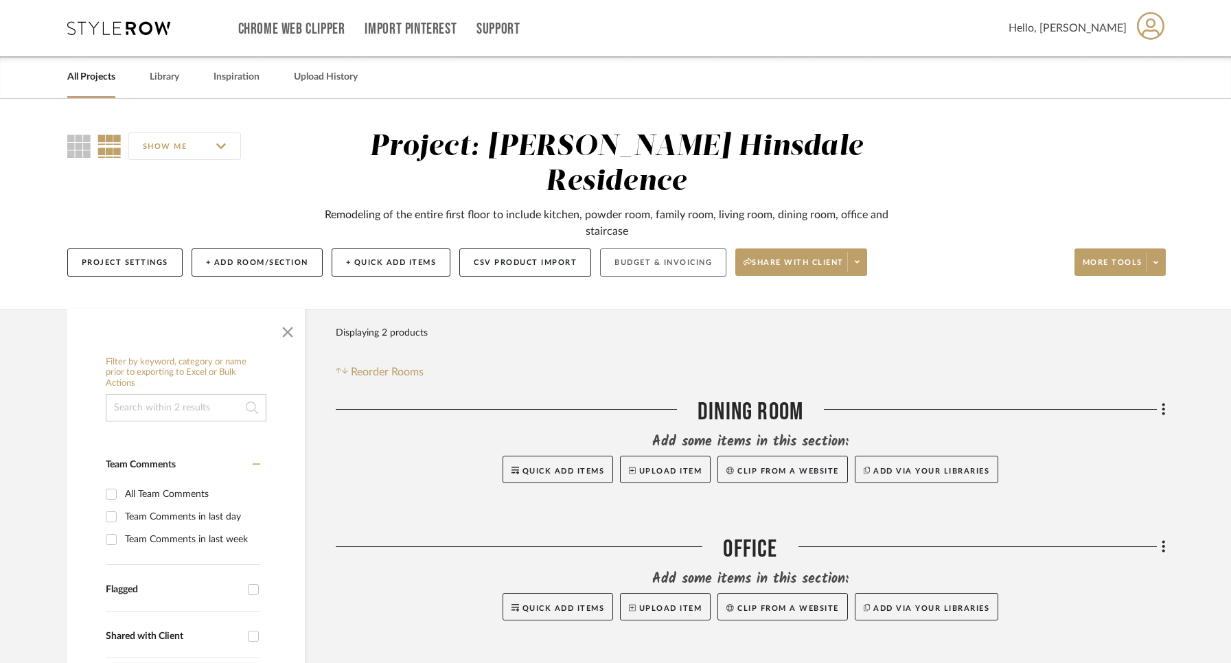
click at [666, 249] on button "Budget & Invoicing" at bounding box center [663, 263] width 126 height 28
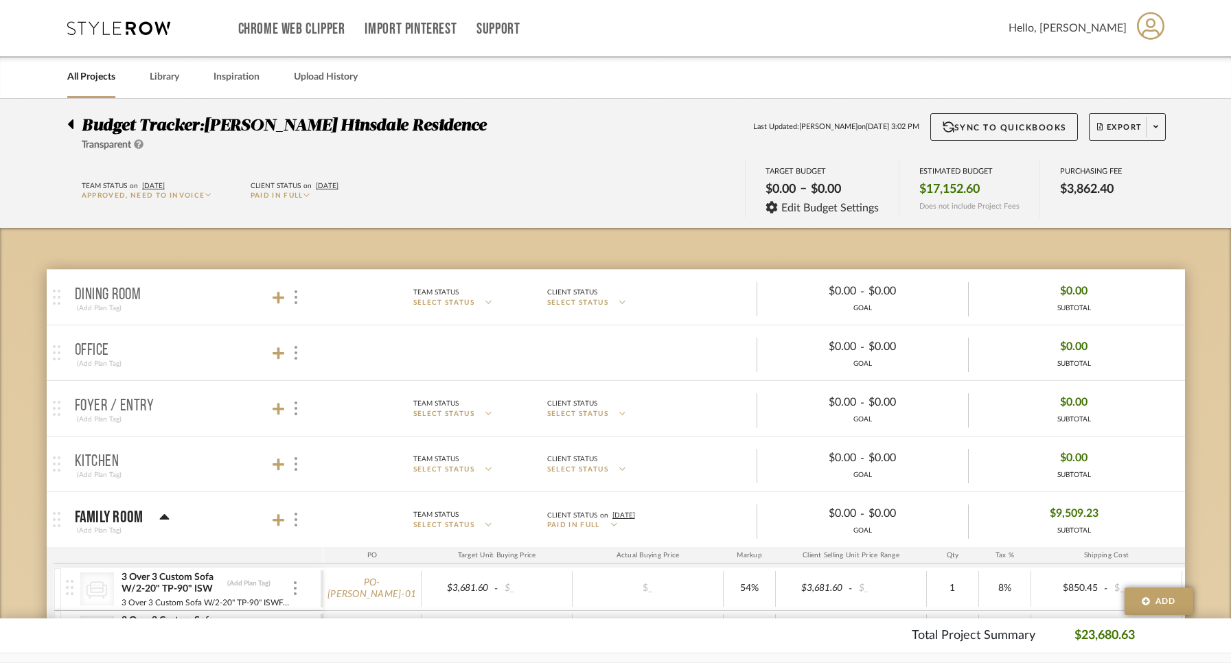
click at [95, 75] on link "All Projects" at bounding box center [91, 77] width 48 height 19
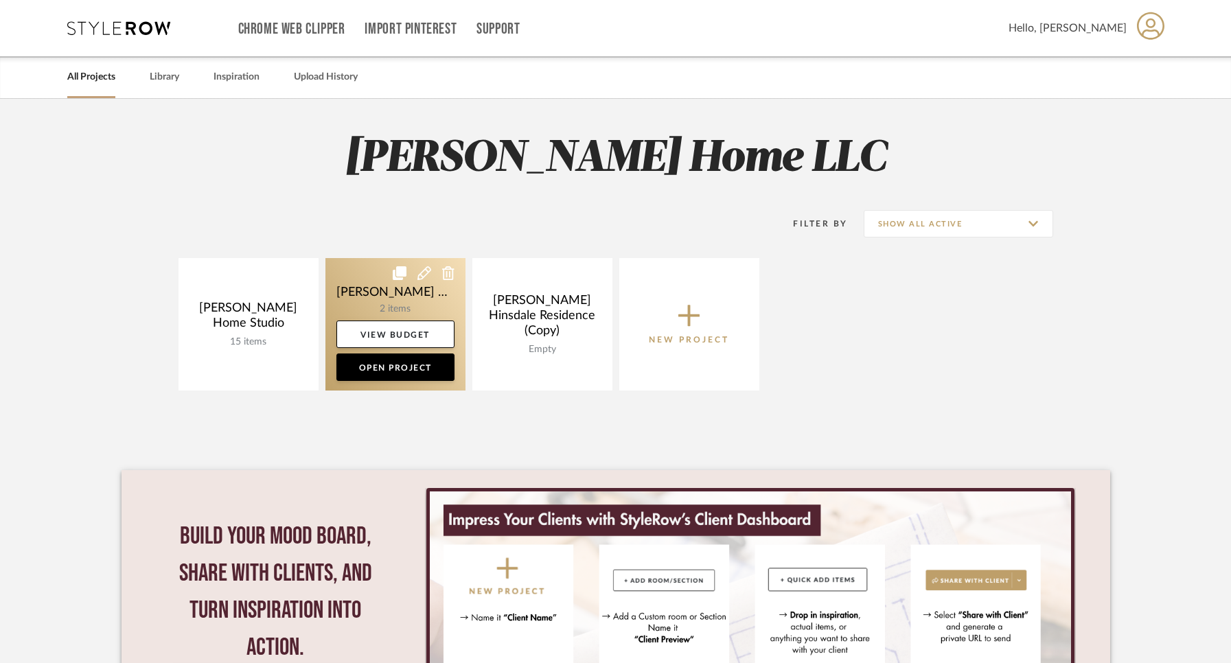
click at [428, 271] on icon at bounding box center [424, 273] width 14 height 14
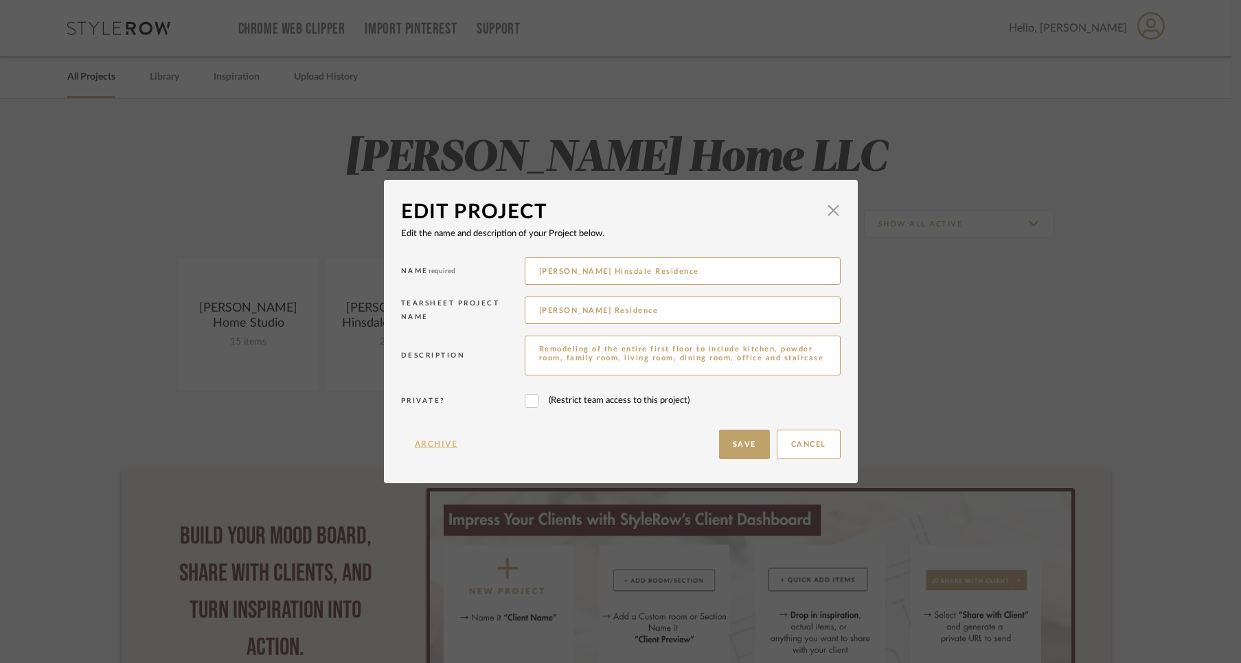
click at [429, 442] on button "Archive" at bounding box center [436, 445] width 71 height 30
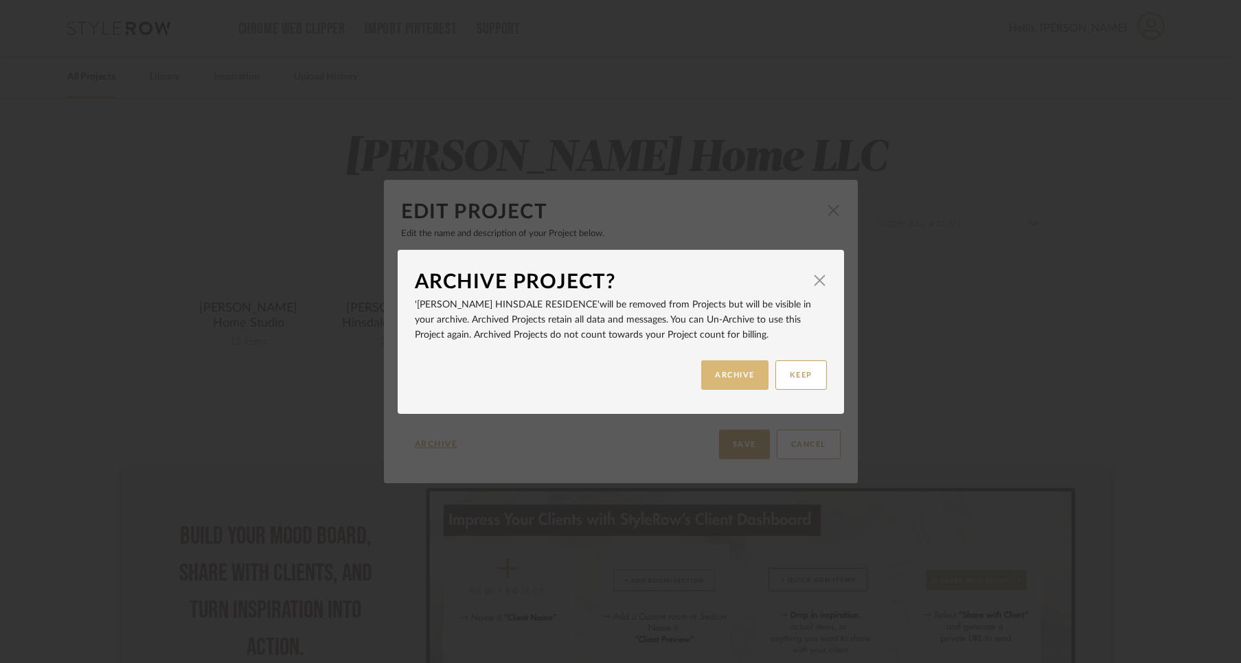
click at [735, 379] on button "ARCHIVE" at bounding box center [734, 375] width 67 height 30
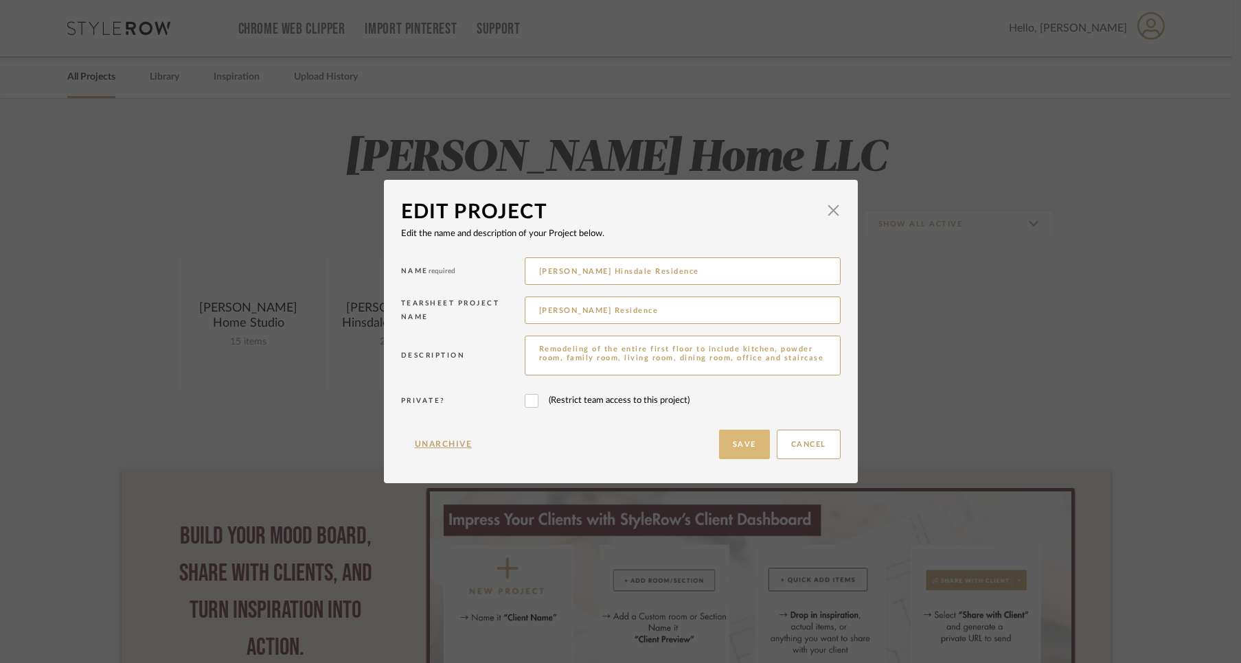
click at [728, 440] on button "Save" at bounding box center [744, 445] width 51 height 30
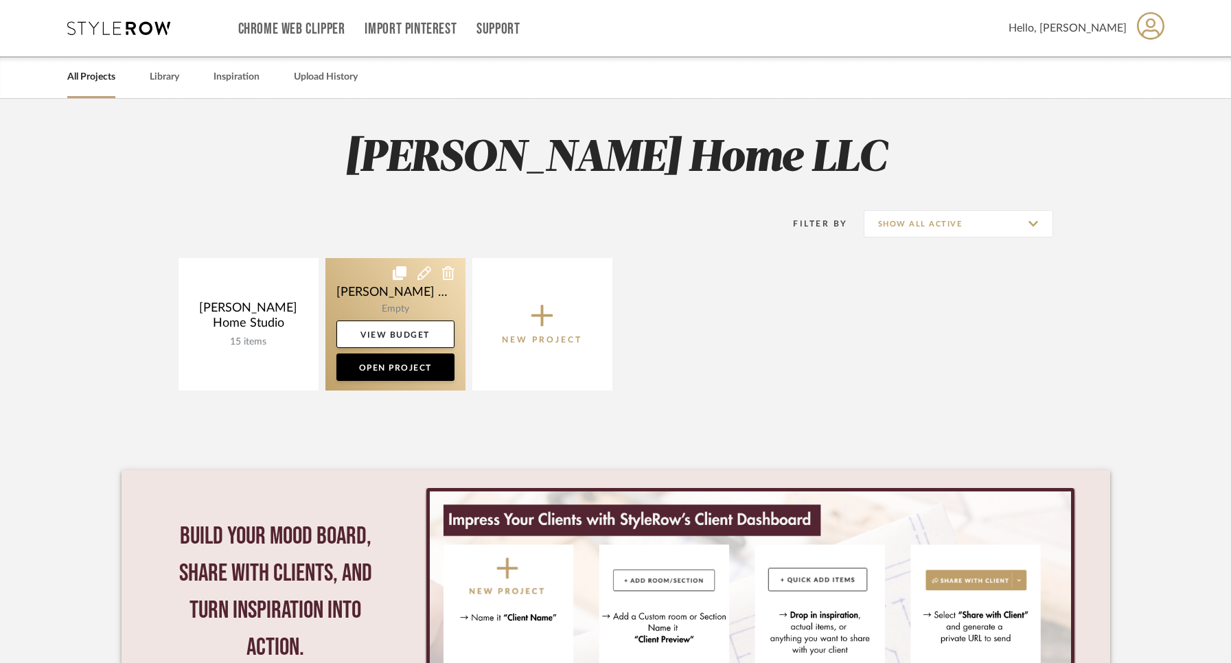
click at [424, 273] on icon at bounding box center [424, 273] width 14 height 14
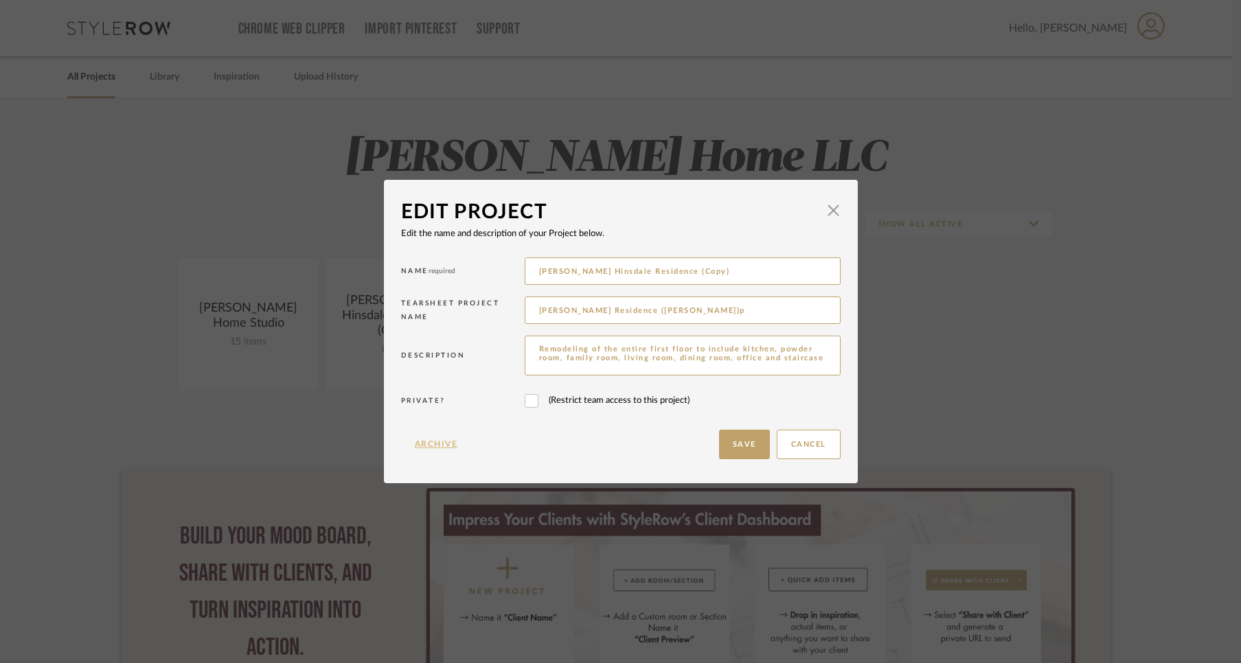
click at [413, 444] on button "Archive" at bounding box center [436, 445] width 71 height 30
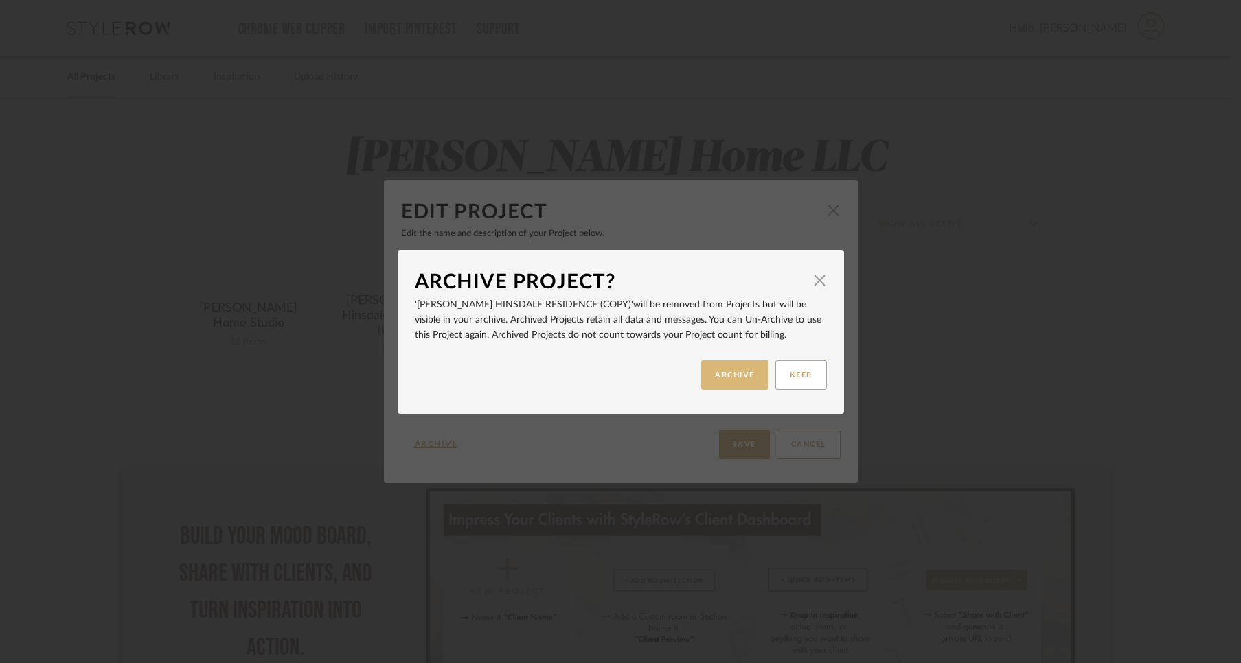
click at [752, 378] on button "ARCHIVE" at bounding box center [734, 375] width 67 height 30
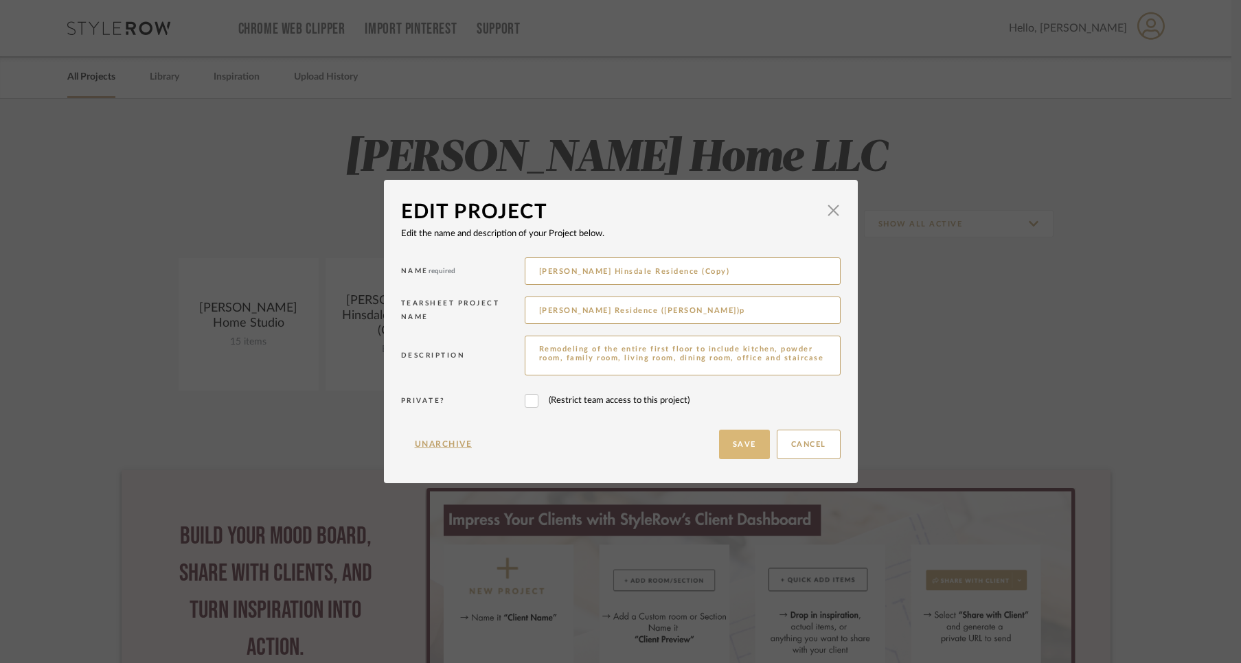
click at [746, 448] on button "Save" at bounding box center [744, 445] width 51 height 30
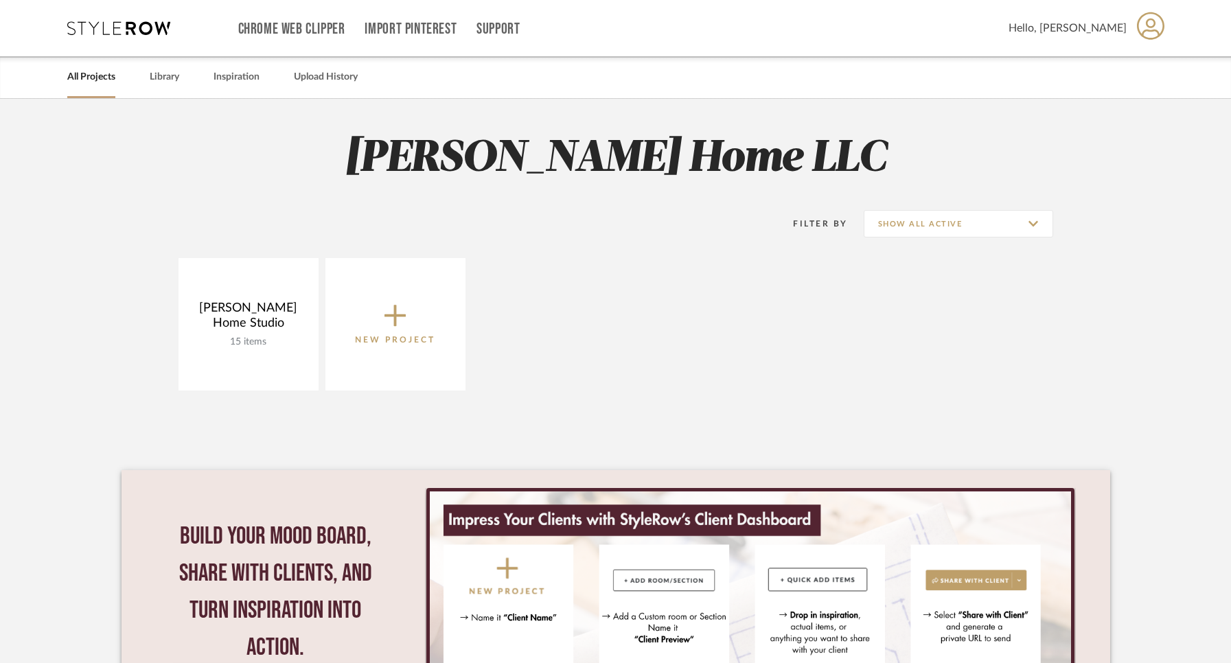
click at [133, 32] on icon at bounding box center [118, 28] width 103 height 14
